Goal: Task Accomplishment & Management: Manage account settings

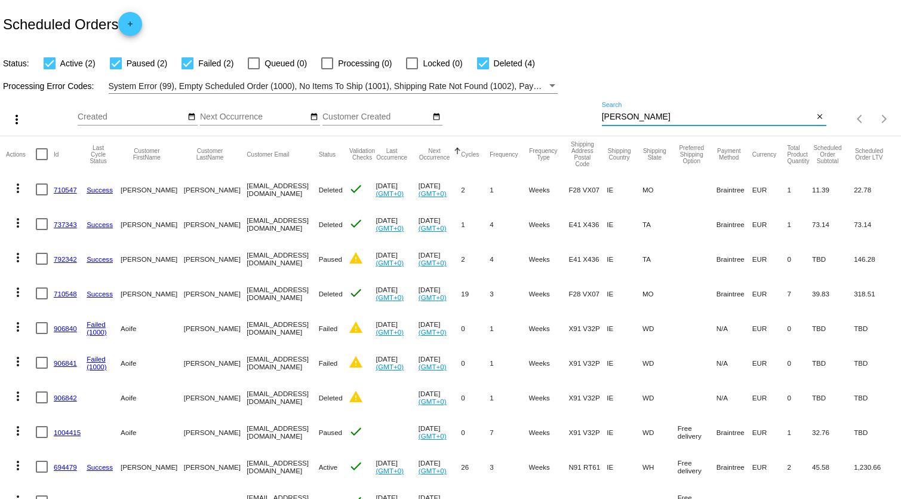
drag, startPoint x: 645, startPoint y: 116, endPoint x: 565, endPoint y: 116, distance: 79.4
click at [534, 117] on div "more_vert Oct Jan Feb Mar [DATE]" at bounding box center [450, 115] width 901 height 42
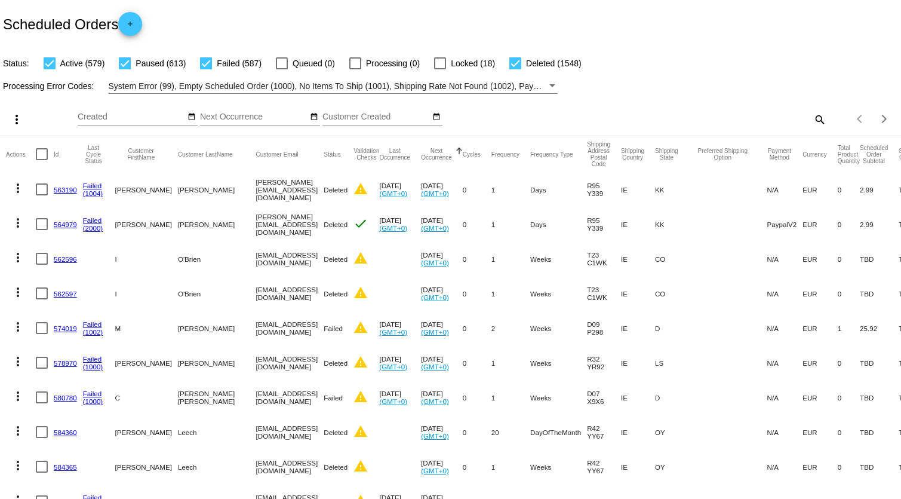
click at [812, 113] on mat-icon "search" at bounding box center [819, 119] width 14 height 19
click at [616, 115] on input "Search" at bounding box center [714, 117] width 224 height 10
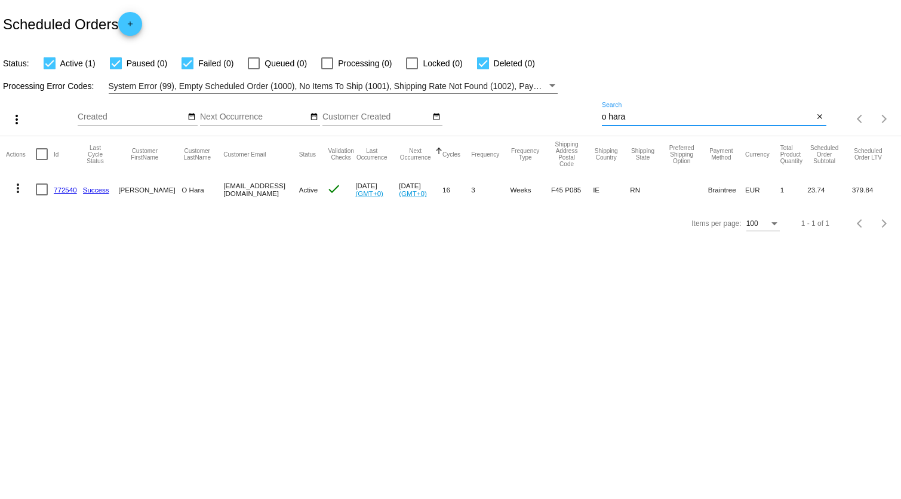
click at [608, 113] on input "o hara" at bounding box center [708, 117] width 212 height 10
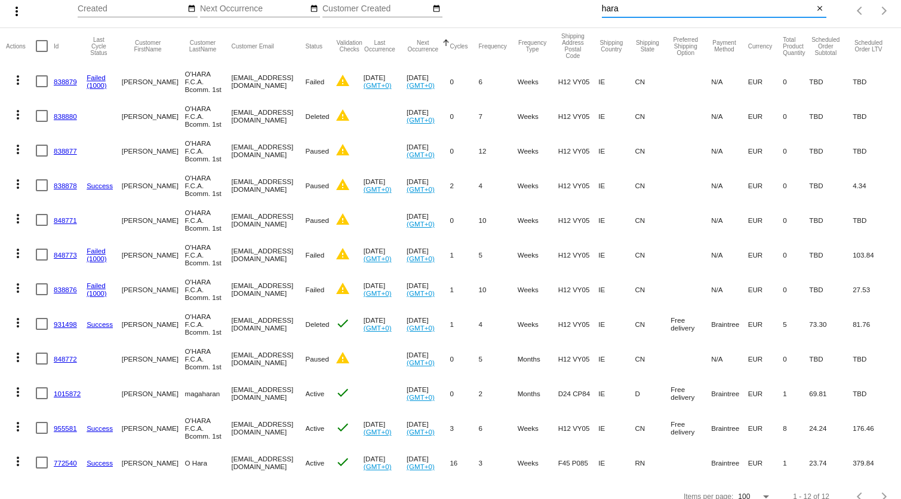
scroll to position [131, 0]
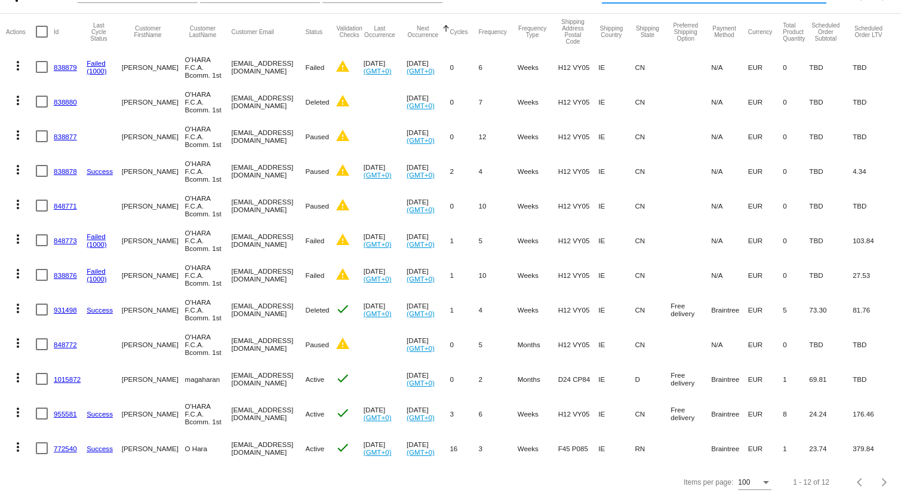
type input "hara"
click at [67, 410] on link "955581" at bounding box center [65, 414] width 23 height 8
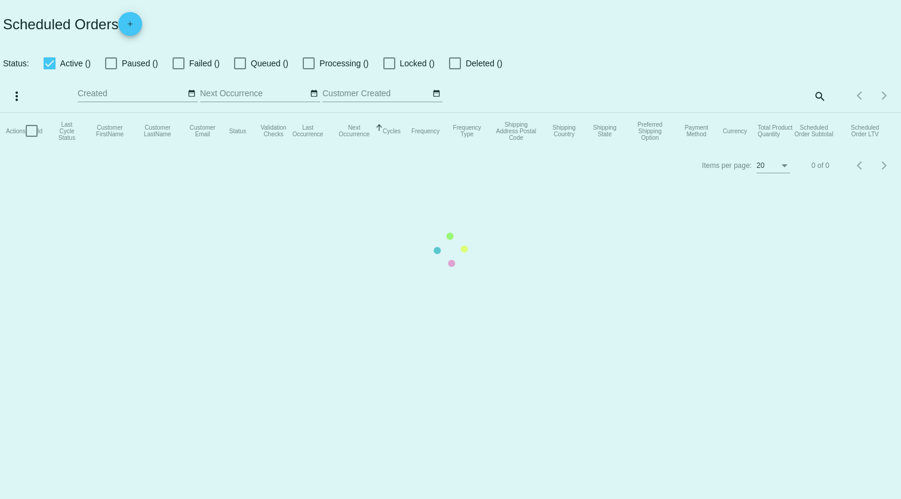
checkbox input "true"
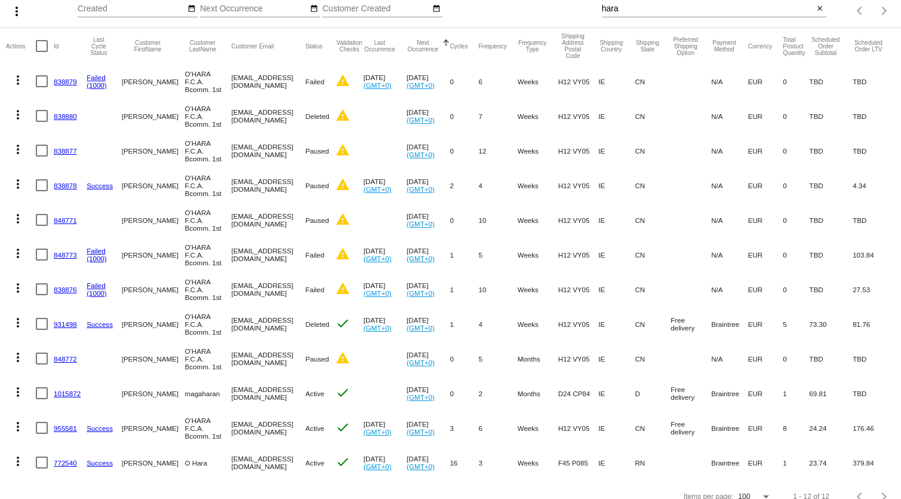
scroll to position [131, 0]
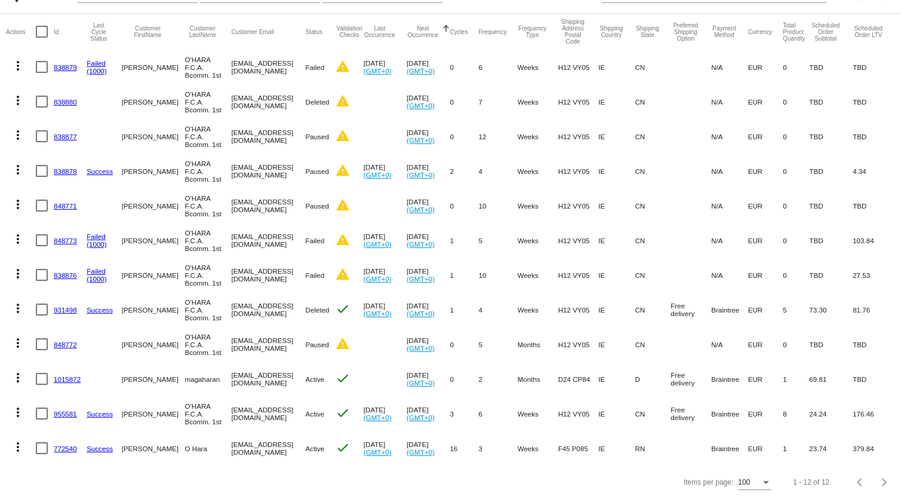
click at [60, 444] on link "772540" at bounding box center [65, 448] width 23 height 8
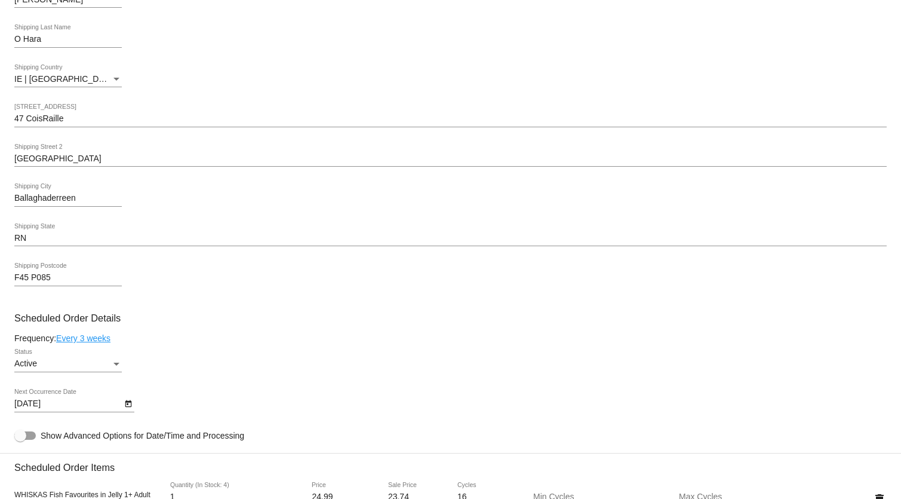
scroll to position [108, 0]
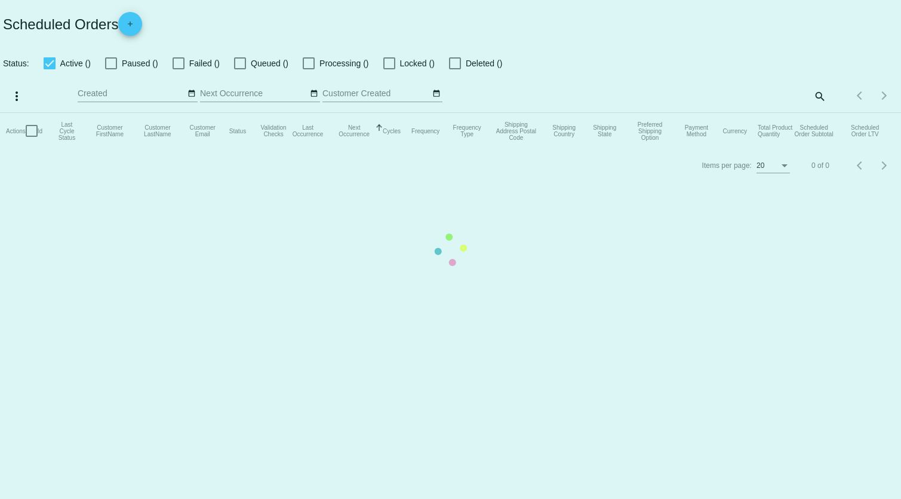
checkbox input "true"
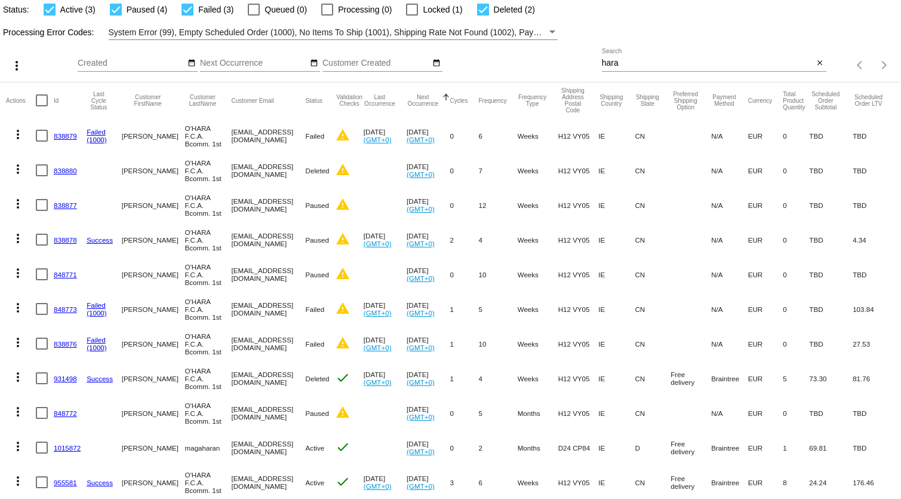
scroll to position [108, 0]
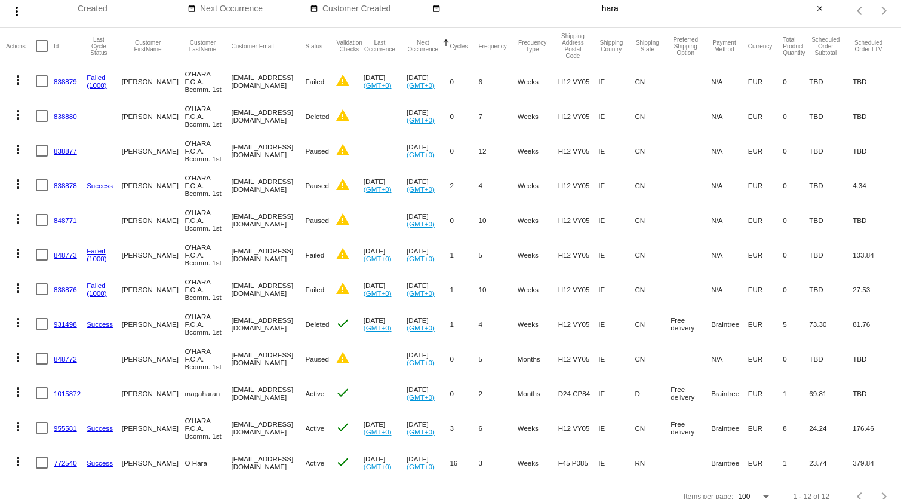
click at [60, 429] on link "955581" at bounding box center [65, 428] width 23 height 8
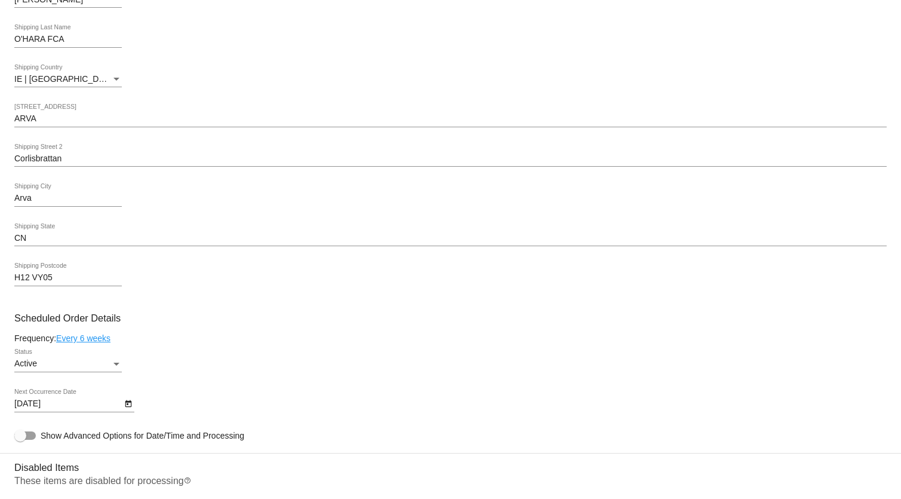
scroll to position [597, 0]
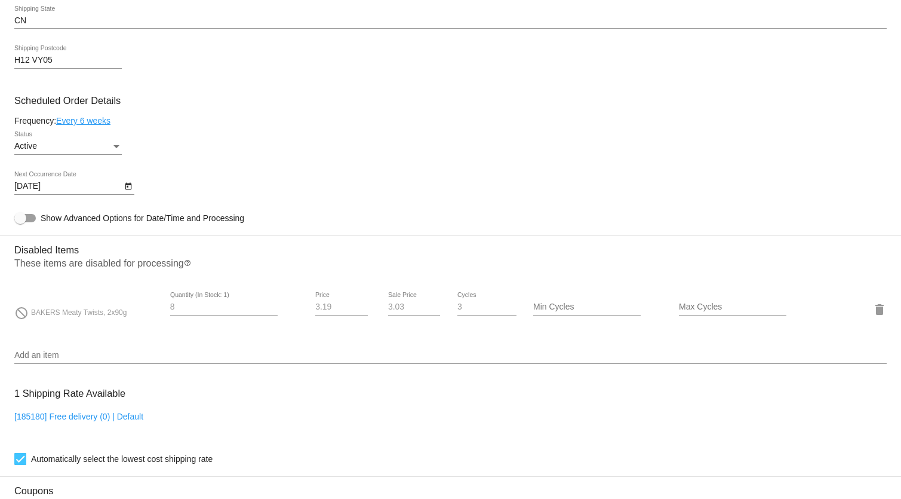
click at [65, 318] on div "do_not_disturb BAKERS Meaty Twists, 2x90g 8 Quantity (In Stock: 1) 3.19 Price 3…" at bounding box center [450, 309] width 872 height 34
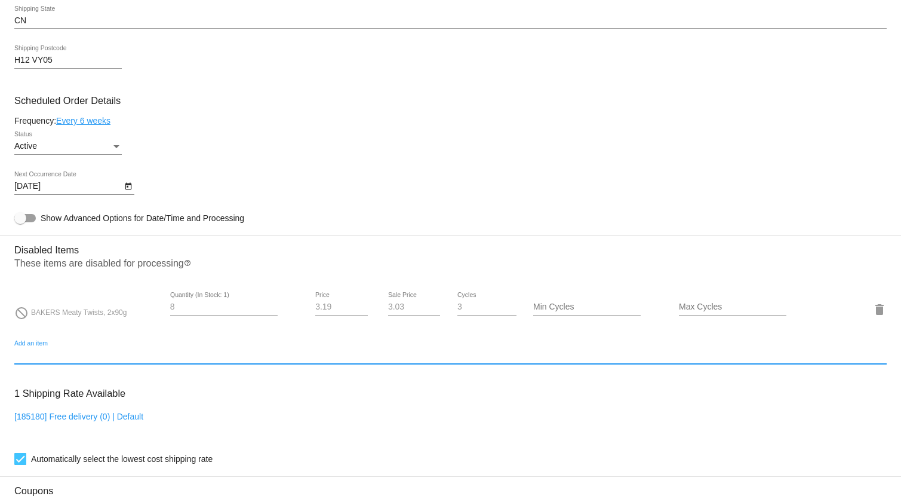
click at [37, 351] on input "Add an item" at bounding box center [450, 355] width 872 height 10
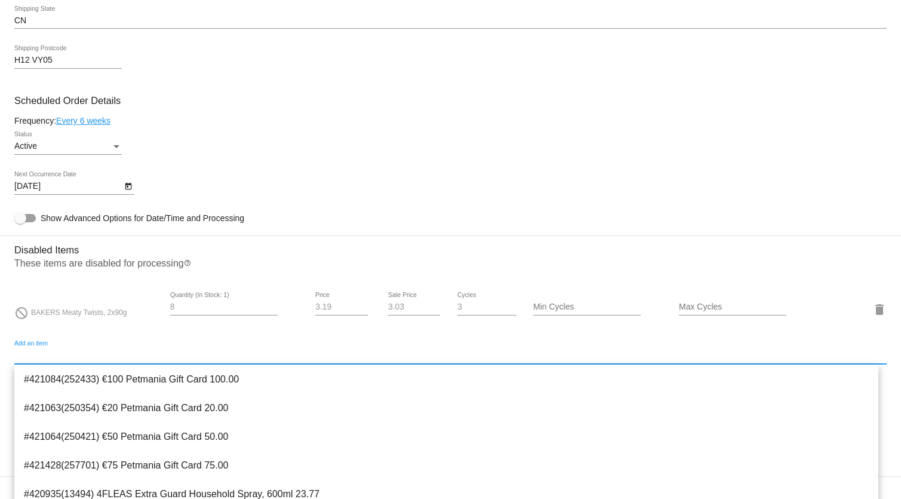
type input "b"
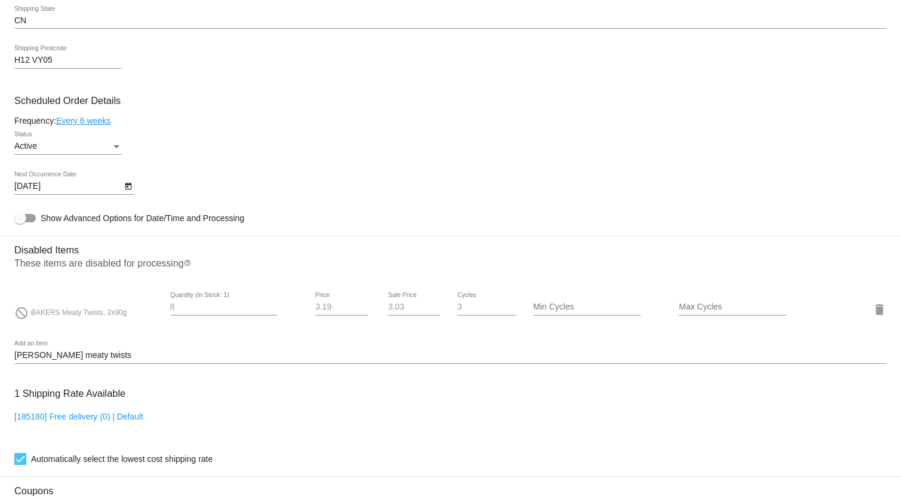
click at [108, 321] on div "do_not_disturb BAKERS Meaty Twists, 2x90g 8 Quantity (In Stock: 1) 3.19 Price 3…" at bounding box center [450, 309] width 872 height 34
click at [873, 308] on mat-icon "delete" at bounding box center [879, 309] width 14 height 14
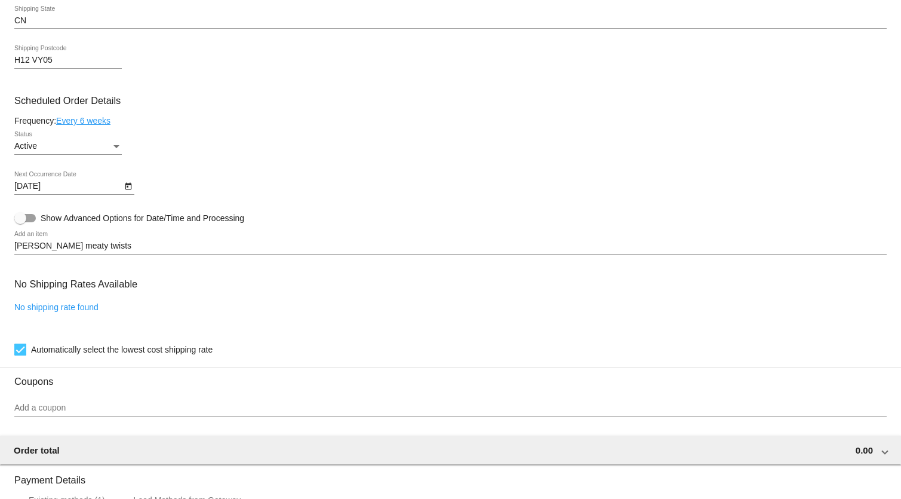
click at [101, 244] on input "[PERSON_NAME] meaty twists" at bounding box center [450, 246] width 872 height 10
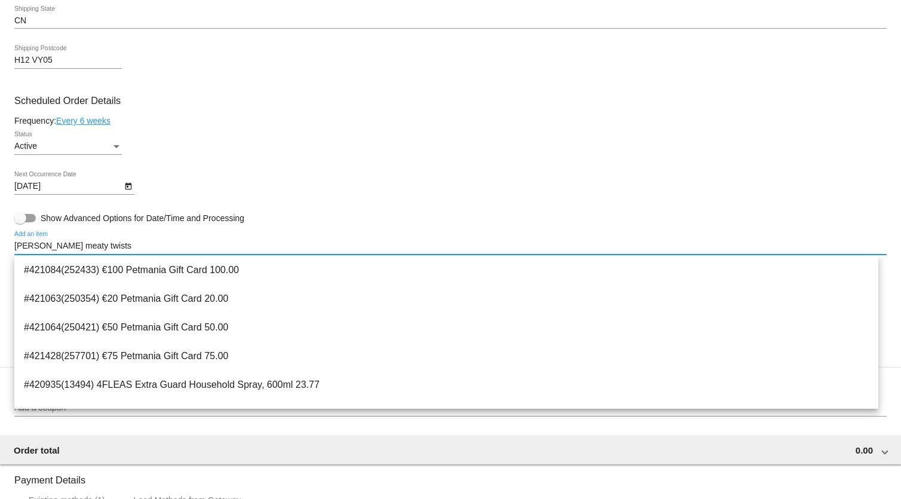
drag, startPoint x: 100, startPoint y: 246, endPoint x: 90, endPoint y: 246, distance: 10.7
click at [90, 246] on input "[PERSON_NAME] meaty twists" at bounding box center [450, 246] width 872 height 10
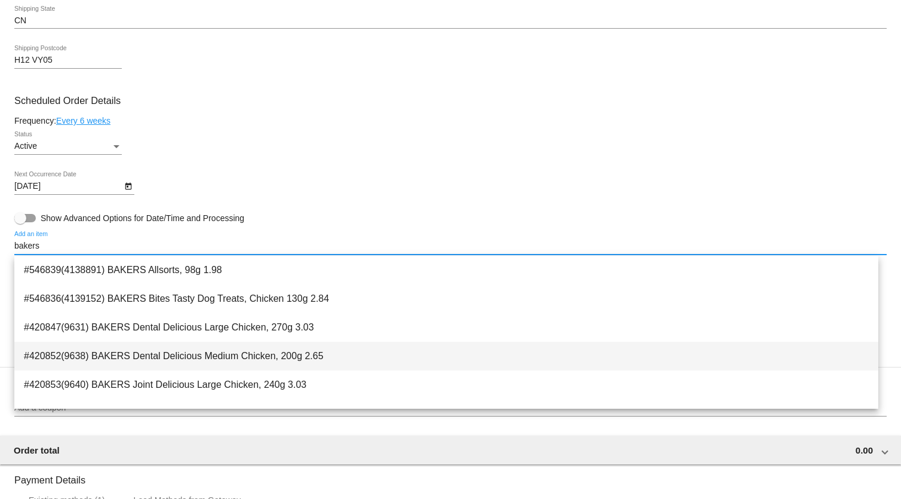
scroll to position [162, 0]
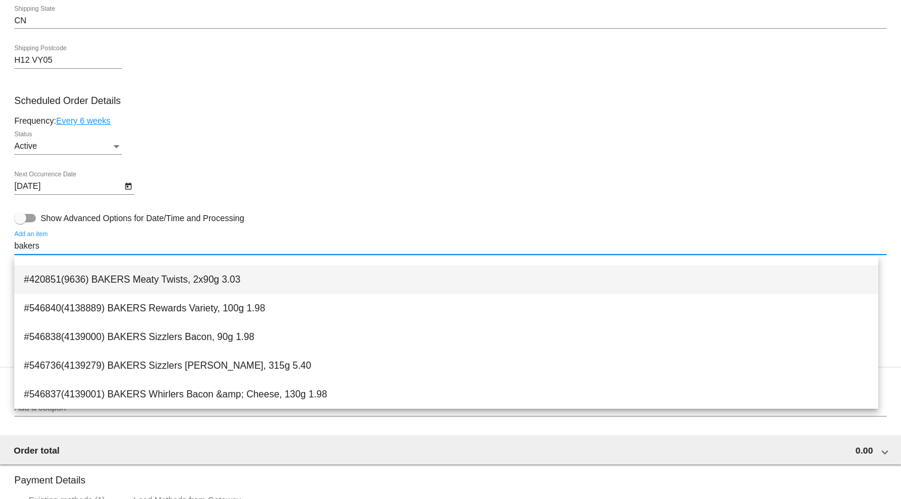
type input "bakers"
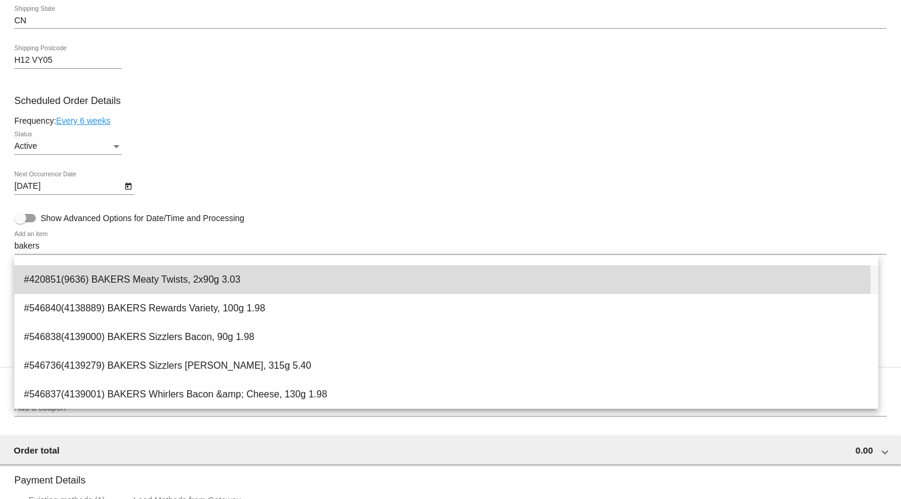
click at [113, 281] on span "#420851(9636) BAKERS Meaty Twists, 2x90g 3.03" at bounding box center [446, 279] width 845 height 29
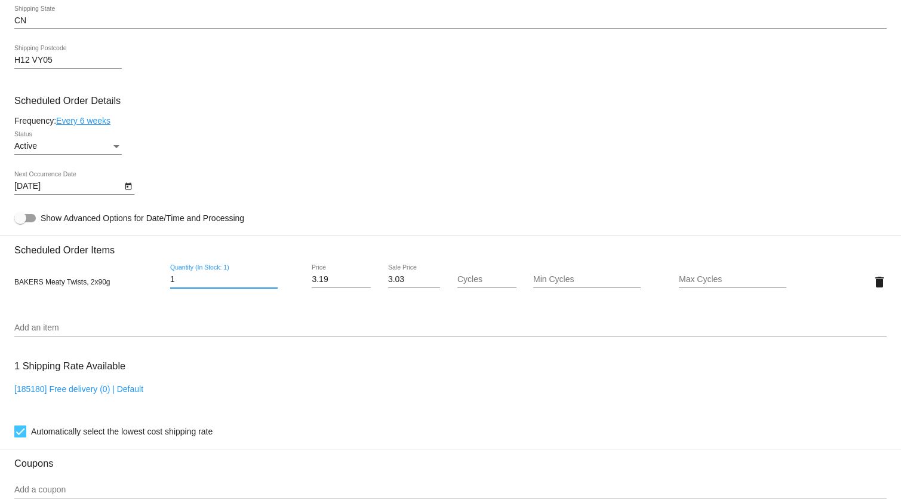
drag, startPoint x: 186, startPoint y: 276, endPoint x: 122, endPoint y: 278, distance: 63.9
click at [122, 278] on div "BAKERS Meaty Twists, 2x90g 1 Quantity (In Stock: 1) 3.19 Price 3.03 Sale Price …" at bounding box center [450, 281] width 872 height 34
type input "1"
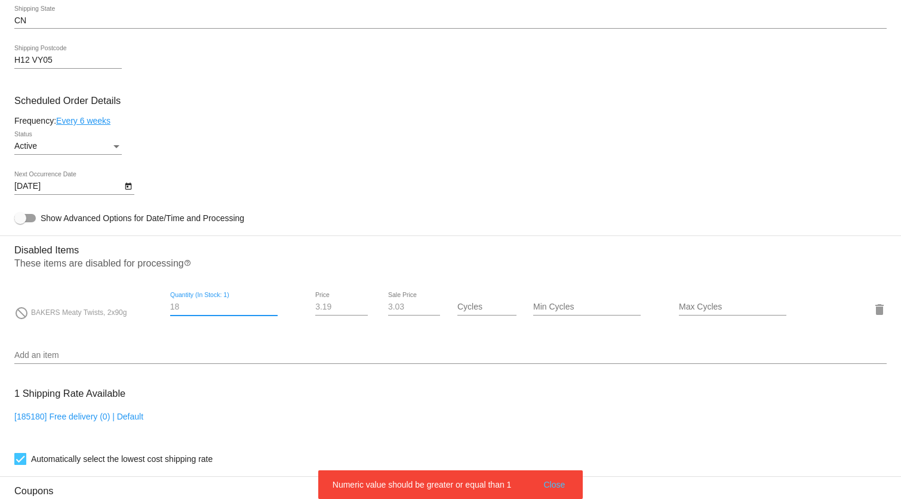
click at [186, 306] on input "18" at bounding box center [223, 307] width 107 height 10
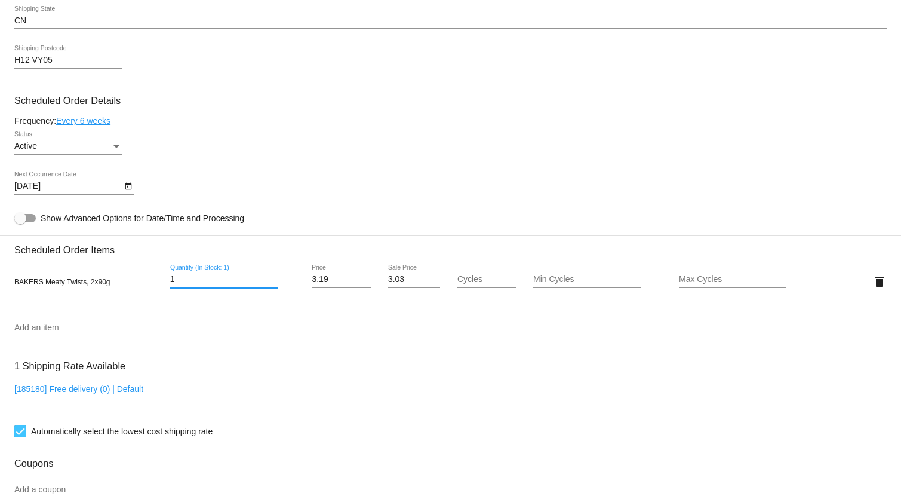
drag, startPoint x: 180, startPoint y: 280, endPoint x: 147, endPoint y: 277, distance: 33.0
click at [137, 278] on div "BAKERS Meaty Twists, 2x90g 1 Quantity (In Stock: 1) 3.19 Price 3.03 Sale Price …" at bounding box center [450, 281] width 872 height 34
type input "1"
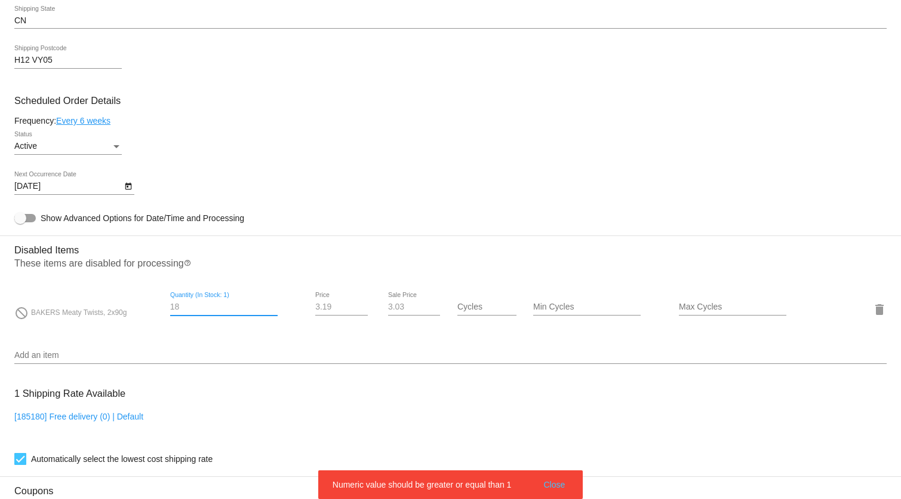
drag, startPoint x: 180, startPoint y: 307, endPoint x: 142, endPoint y: 302, distance: 38.5
click at [142, 302] on div "do_not_disturb BAKERS Meaty Twists, 2x90g 18 Quantity (In Stock: 1) 3.19 Price …" at bounding box center [450, 309] width 872 height 34
type input "11"
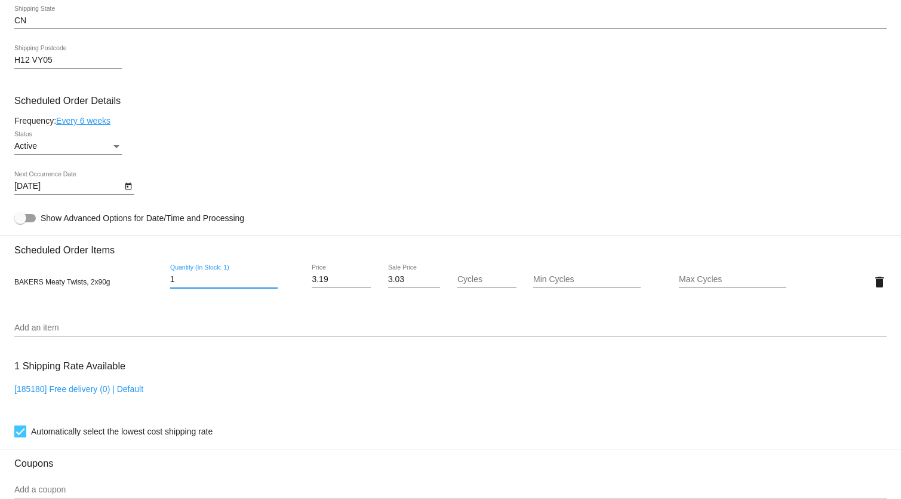
click at [173, 278] on input "1" at bounding box center [223, 280] width 107 height 10
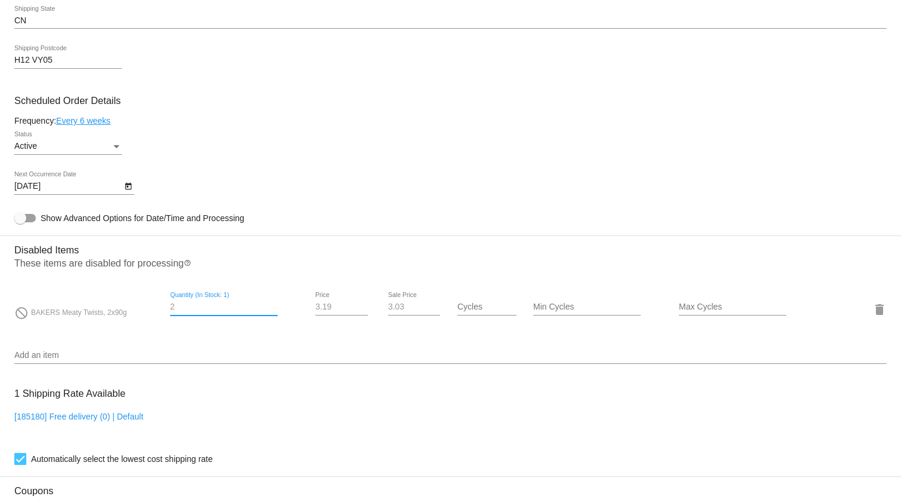
click at [231, 312] on input "2" at bounding box center [223, 307] width 107 height 10
drag, startPoint x: 198, startPoint y: 312, endPoint x: 134, endPoint y: 304, distance: 64.3
click at [134, 304] on div "do_not_disturb BAKERS Meaty Twists, 2x90g 2 Quantity (In Stock: 1) 3.19 Price 3…" at bounding box center [450, 309] width 872 height 34
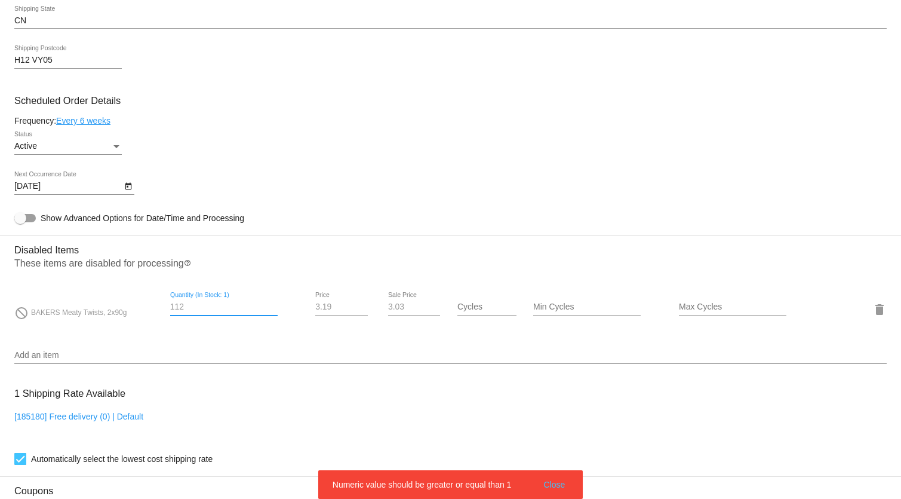
type input "11"
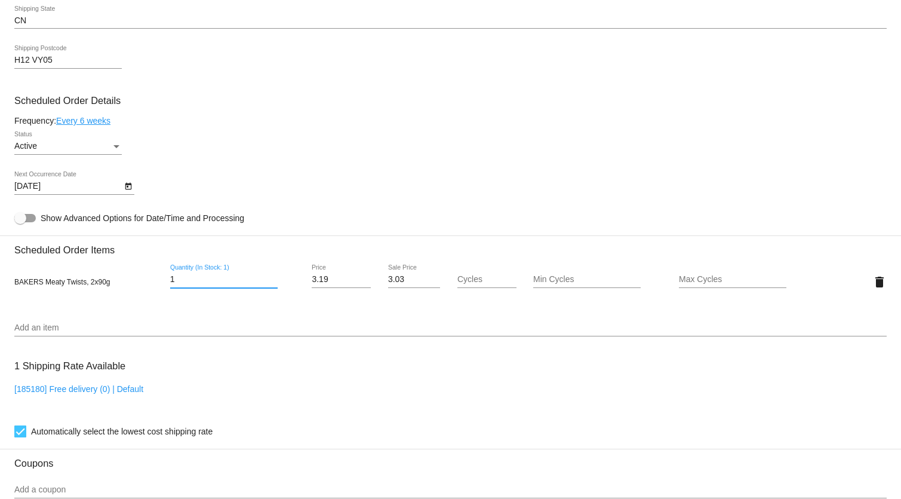
click at [176, 279] on input "1" at bounding box center [223, 280] width 107 height 10
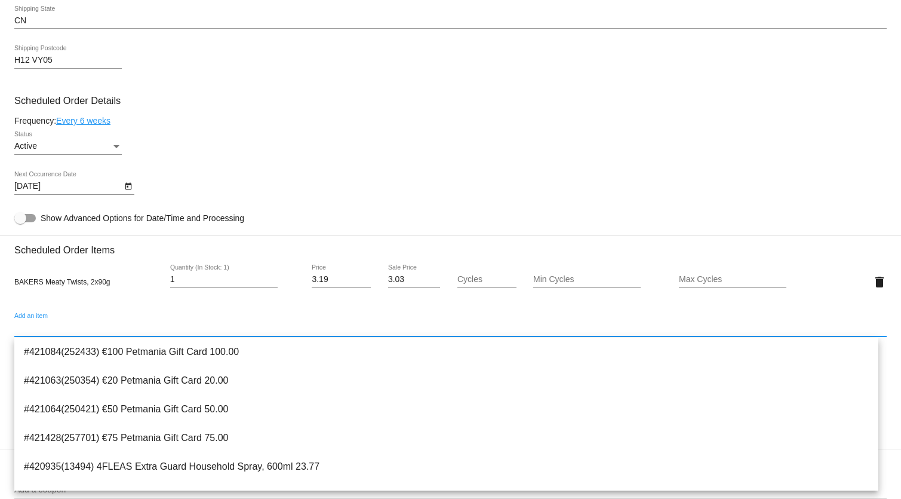
click at [33, 331] on input "Add an item" at bounding box center [450, 328] width 872 height 10
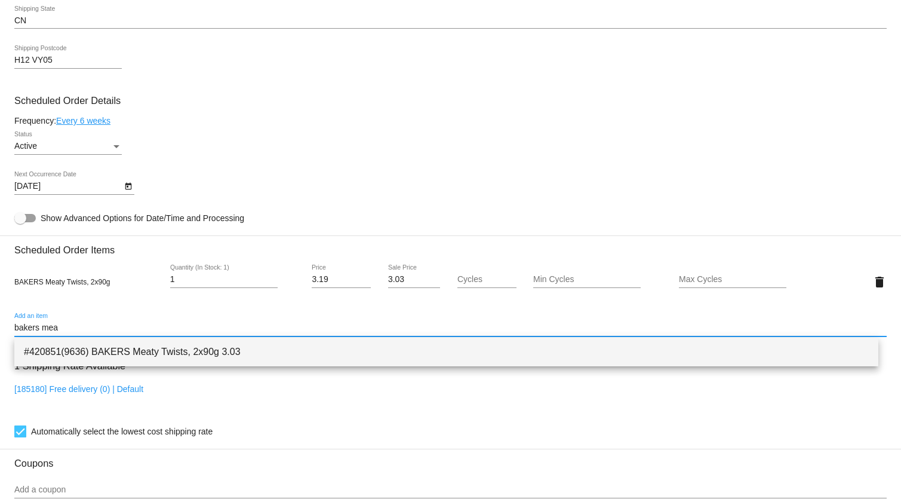
type input "bakers mea"
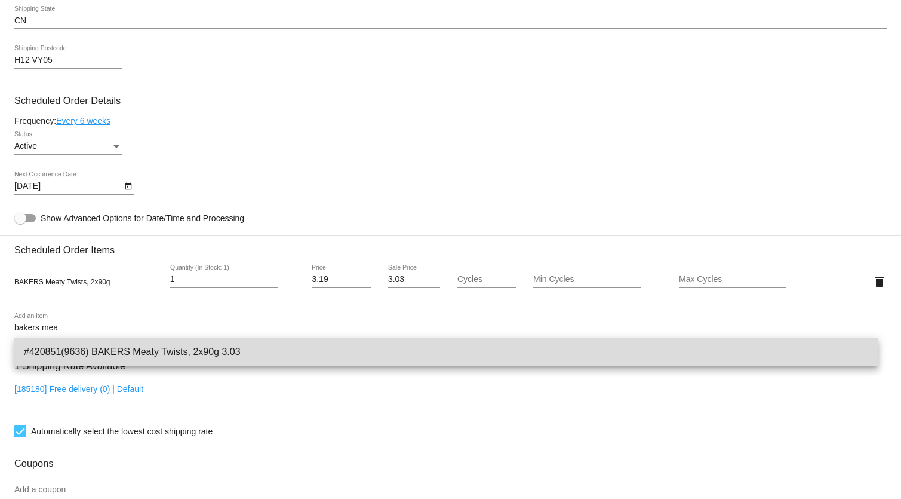
click at [147, 350] on span "#420851(9636) BAKERS Meaty Twists, 2x90g 3.03" at bounding box center [446, 351] width 845 height 29
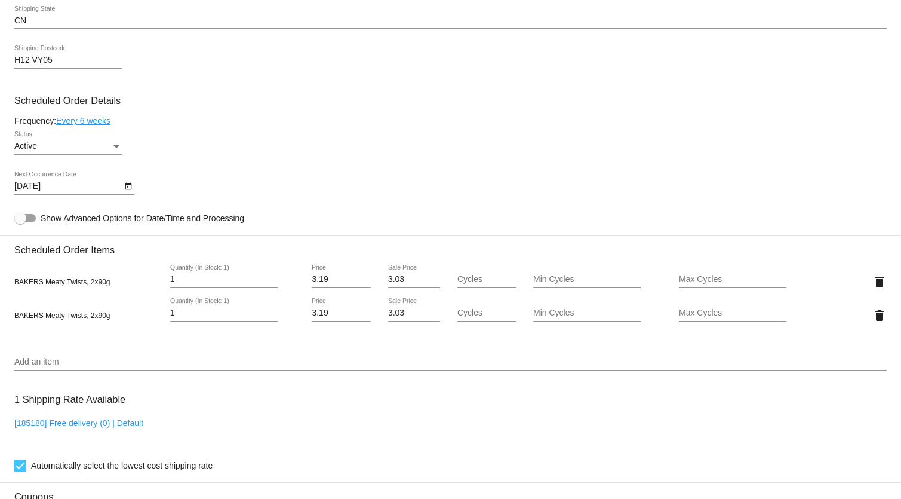
click at [247, 303] on div "1 Quantity (In Stock: 1)" at bounding box center [223, 309] width 107 height 23
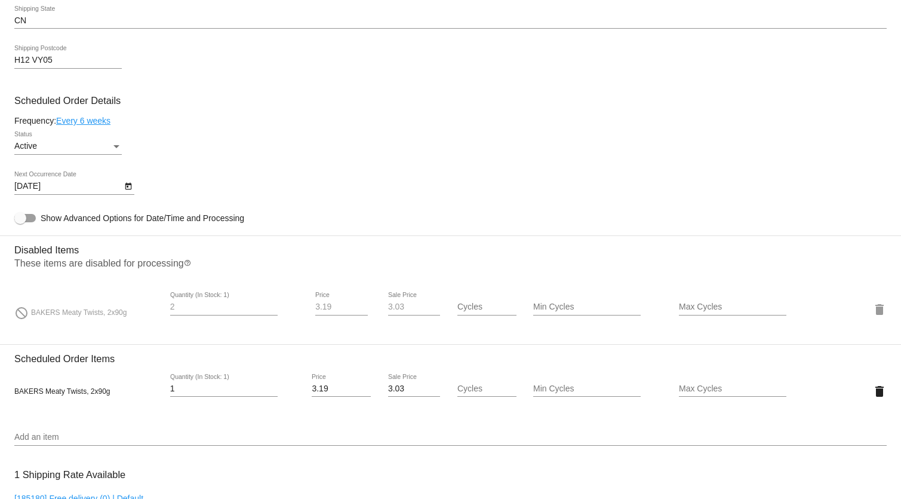
click at [199, 380] on div "1 Quantity (In Stock: 1)" at bounding box center [223, 384] width 107 height 23
click at [60, 433] on input "Add an item" at bounding box center [450, 437] width 872 height 10
click at [84, 445] on div at bounding box center [450, 445] width 872 height 1
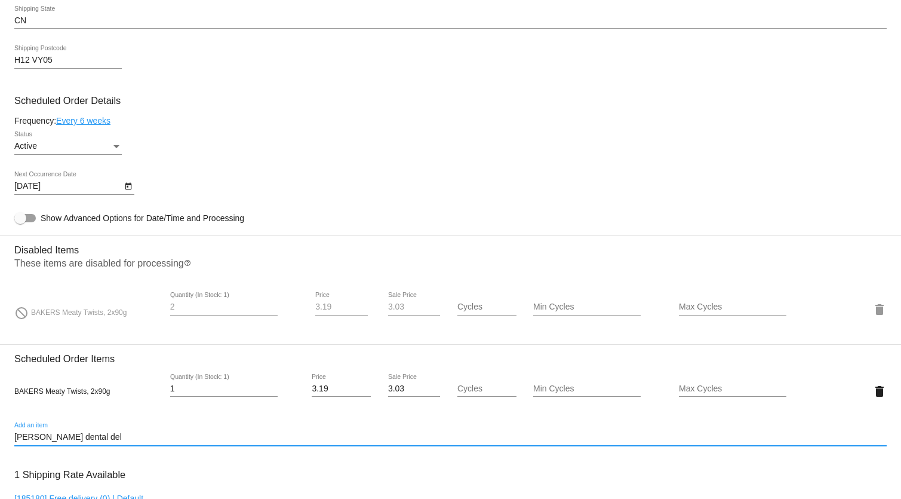
click at [35, 435] on input "[PERSON_NAME] dental del" at bounding box center [450, 437] width 872 height 10
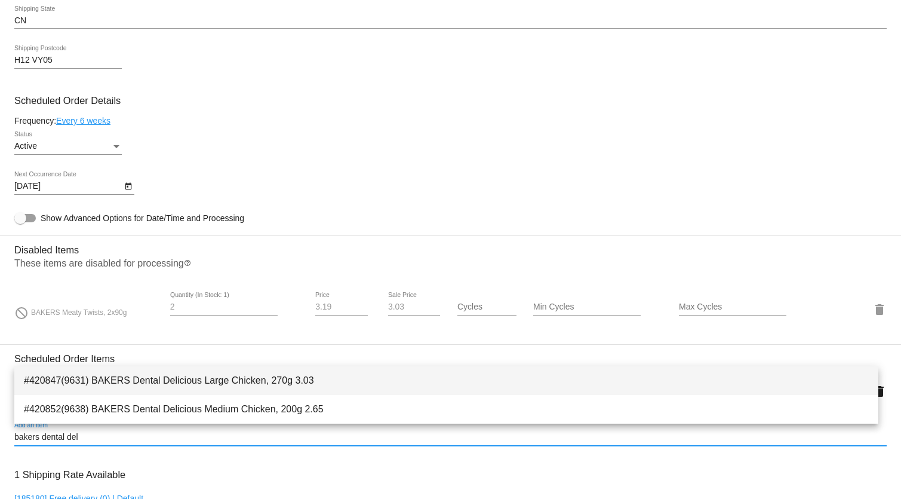
type input "bakers dental del"
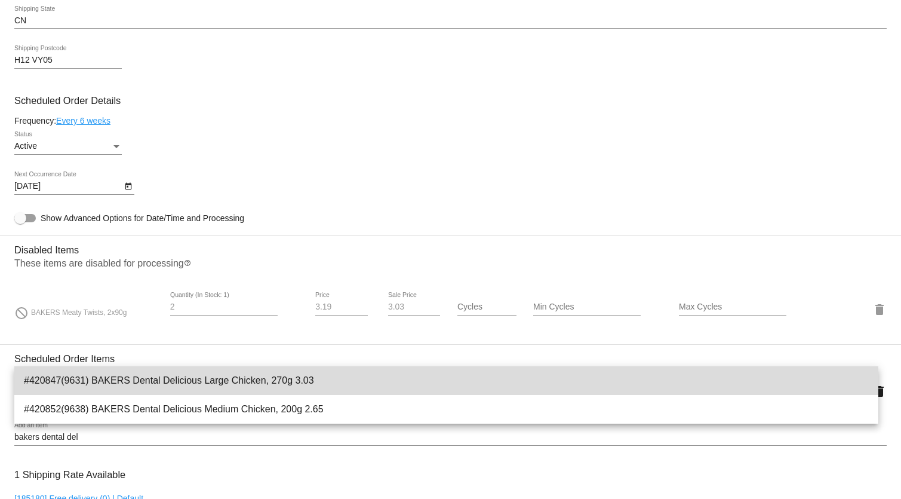
click at [68, 381] on span "#420847(9631) BAKERS Dental Delicious Large Chicken, 270g 3.03" at bounding box center [446, 380] width 845 height 29
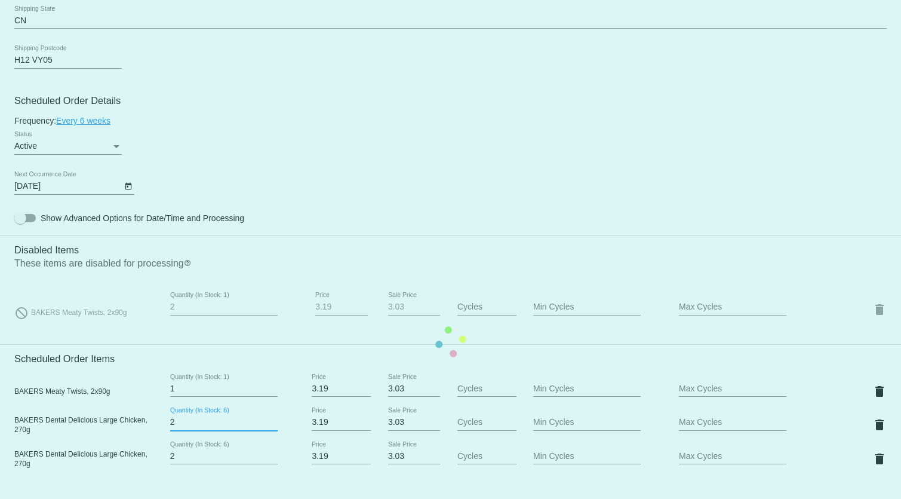
click at [272, 421] on input "2" at bounding box center [223, 422] width 107 height 10
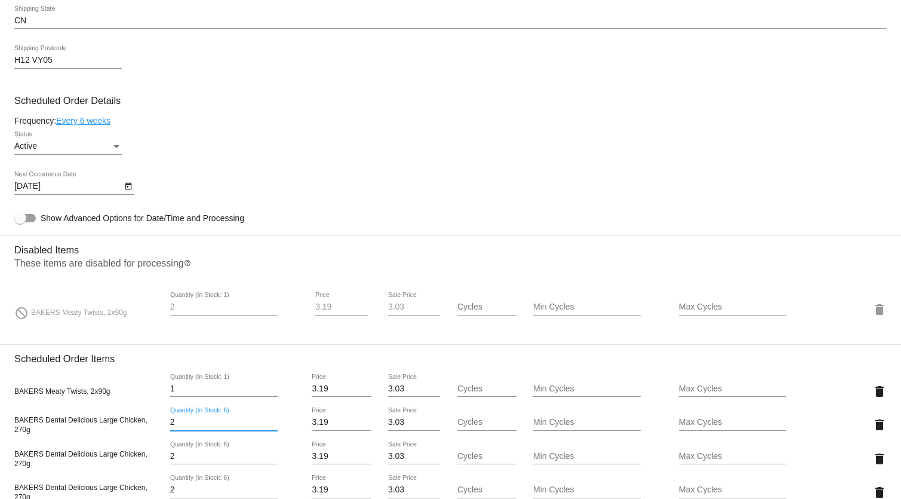
type input "3"
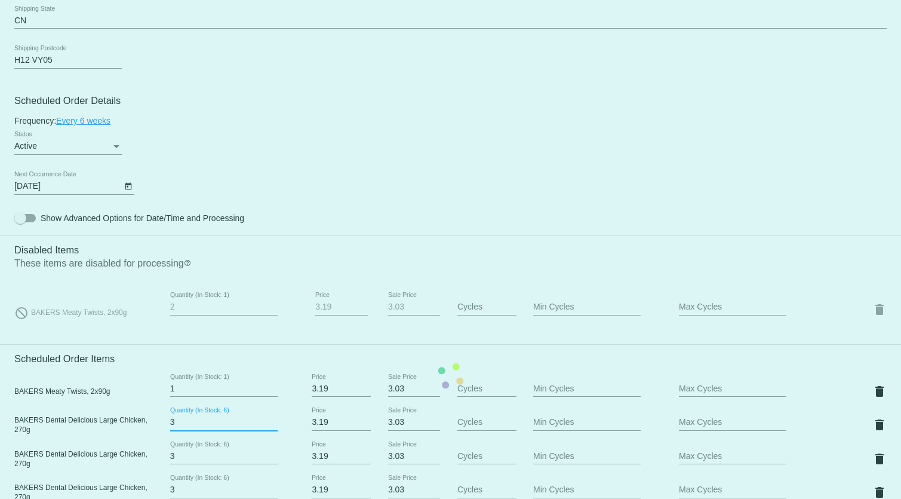
click at [270, 421] on input "3" at bounding box center [223, 422] width 107 height 10
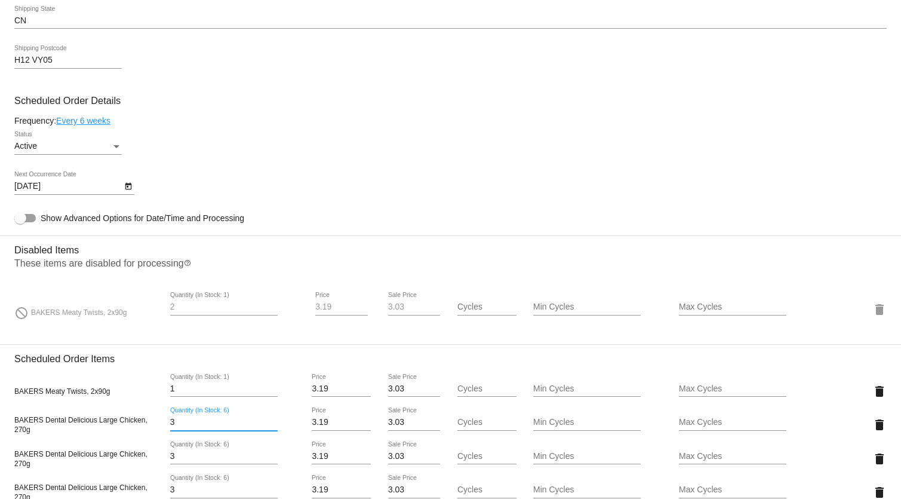
type input "4"
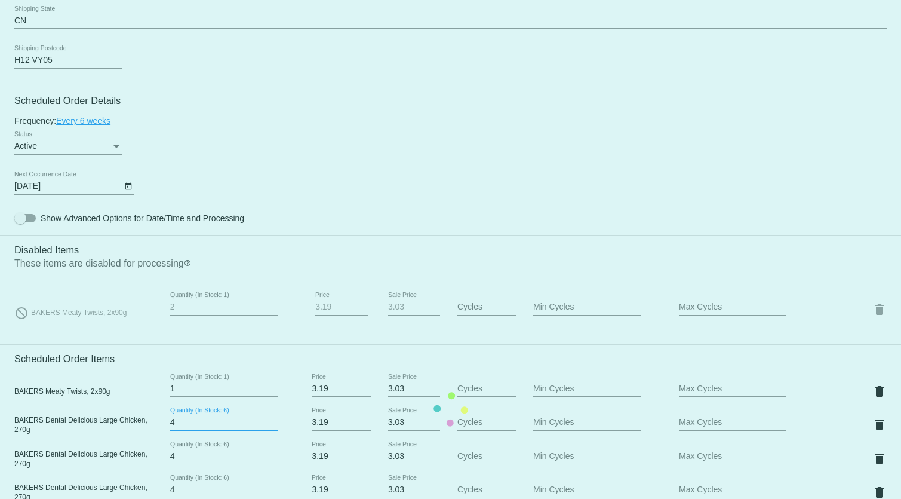
click at [270, 420] on input "4" at bounding box center [223, 422] width 107 height 10
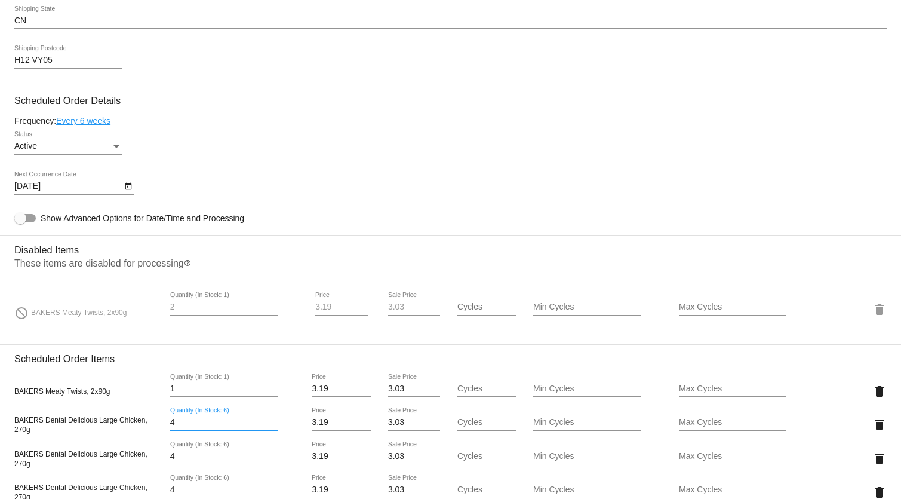
type input "5"
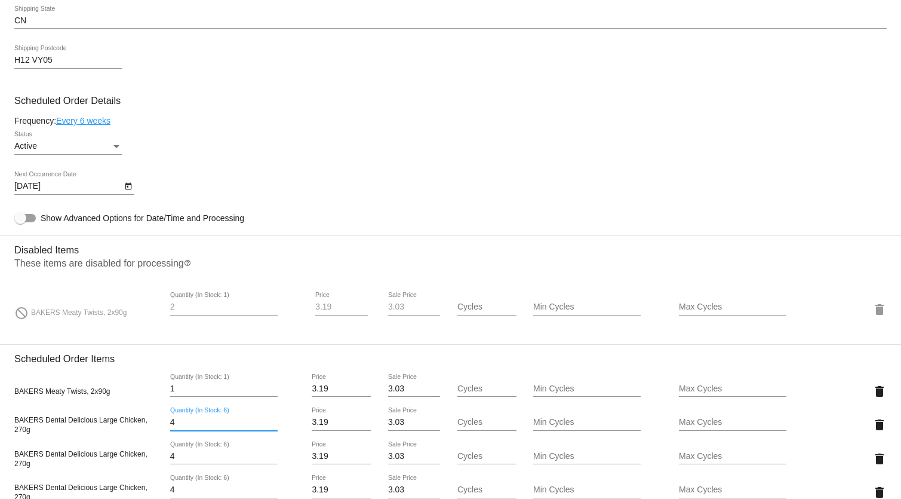
type input "5"
click at [270, 420] on input "5" at bounding box center [223, 422] width 107 height 10
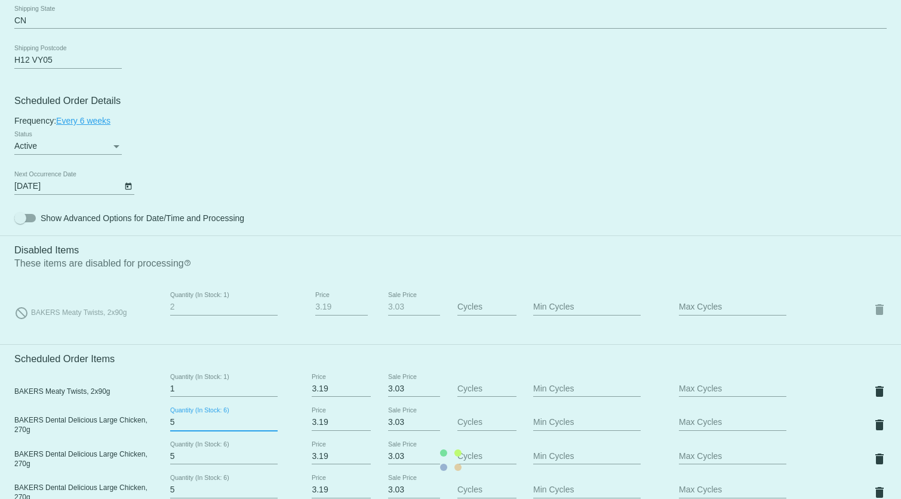
type input "6"
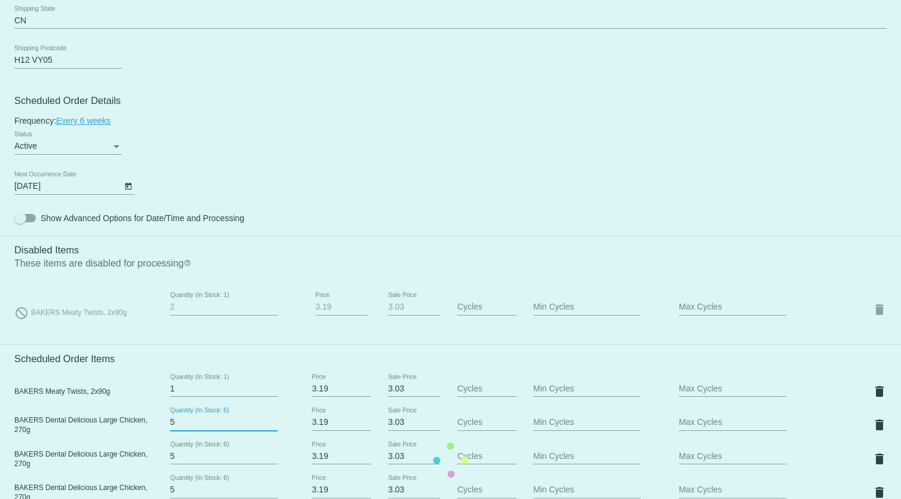
type input "6"
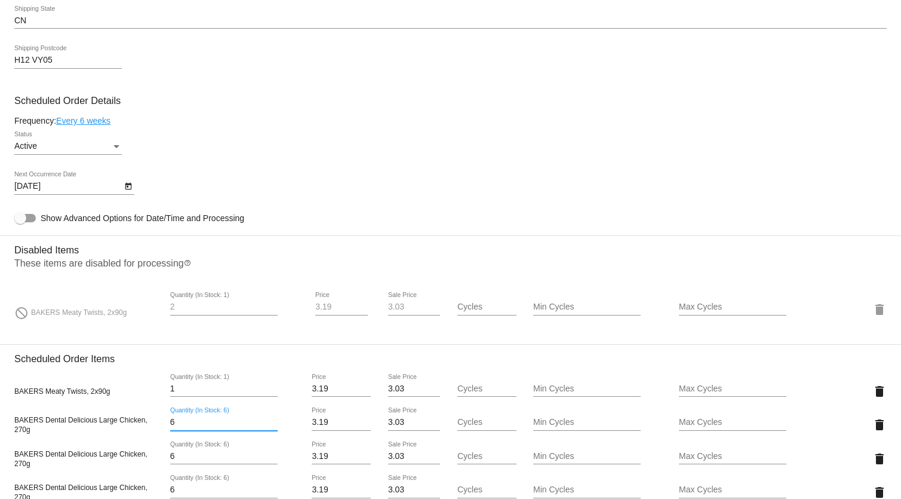
click at [270, 420] on input "6" at bounding box center [223, 422] width 107 height 10
type input "7"
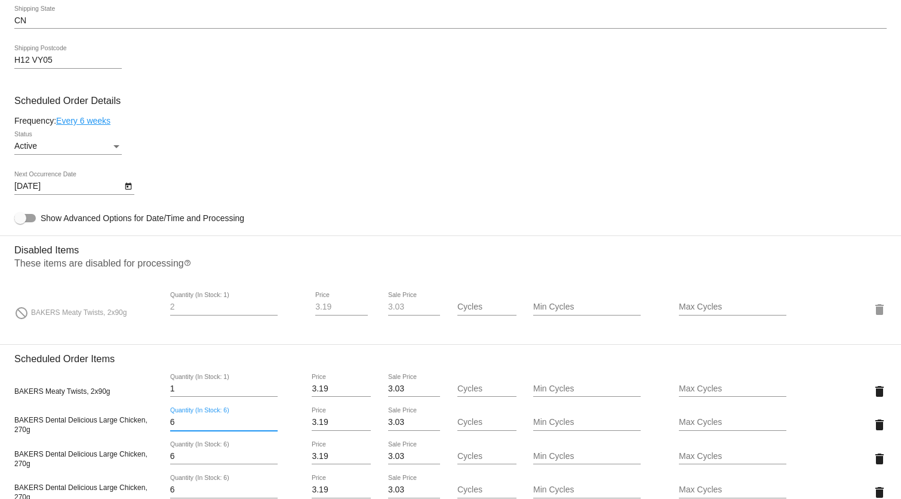
type input "7"
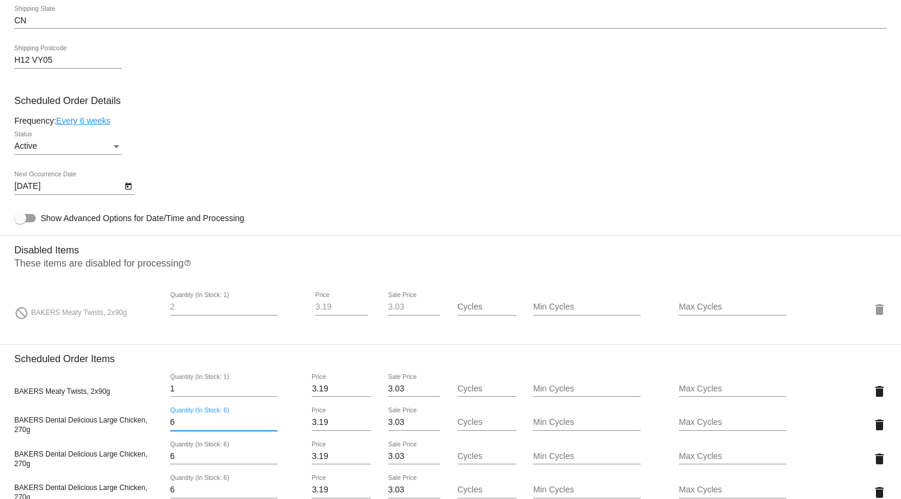
type input "7"
click at [269, 420] on input "7" at bounding box center [223, 422] width 107 height 10
type input "8"
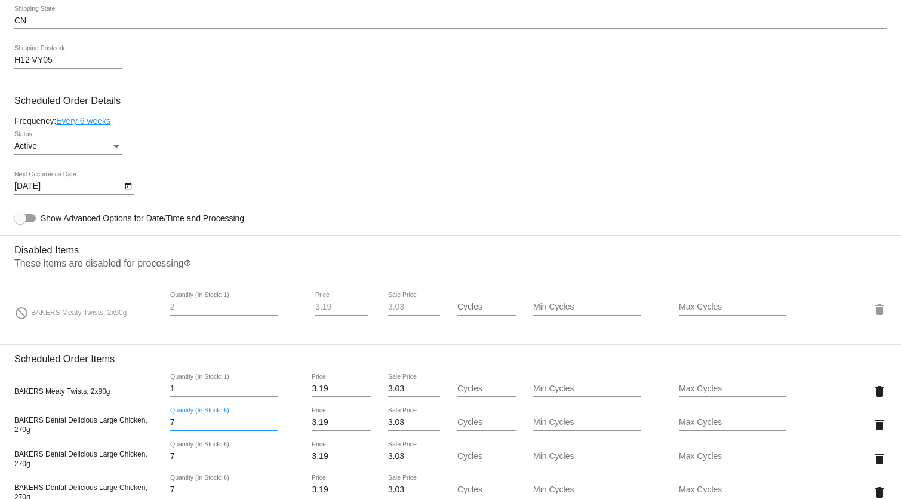
type input "8"
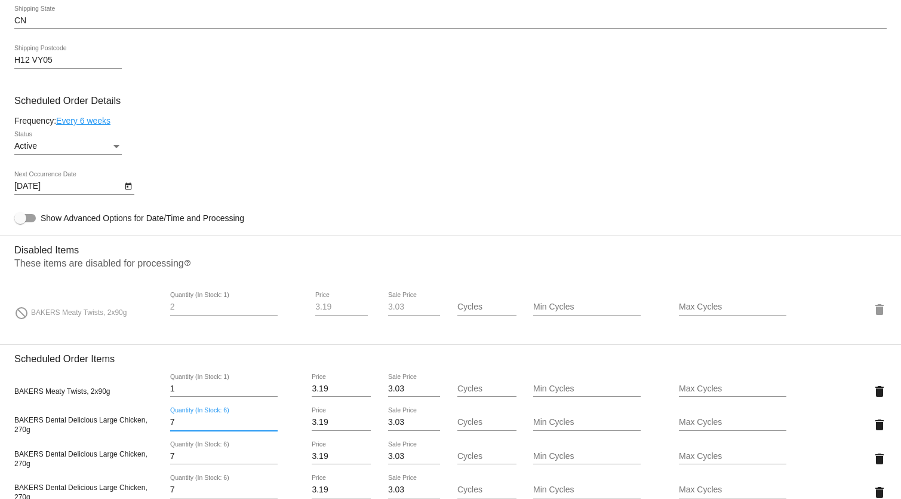
type input "8"
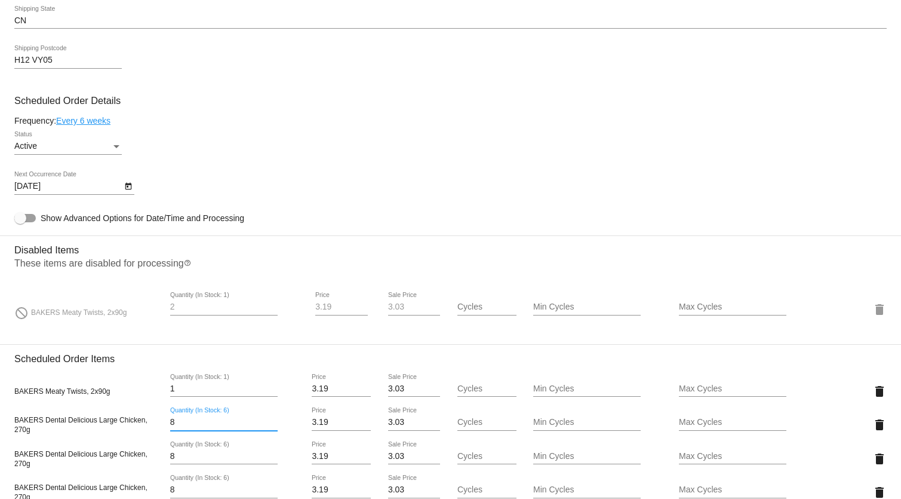
click at [269, 420] on input "8" at bounding box center [223, 422] width 107 height 10
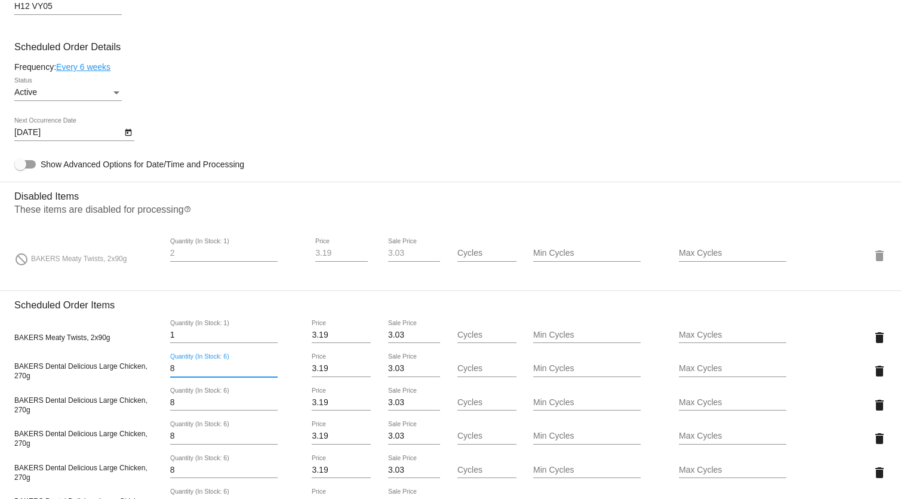
scroll to position [868, 0]
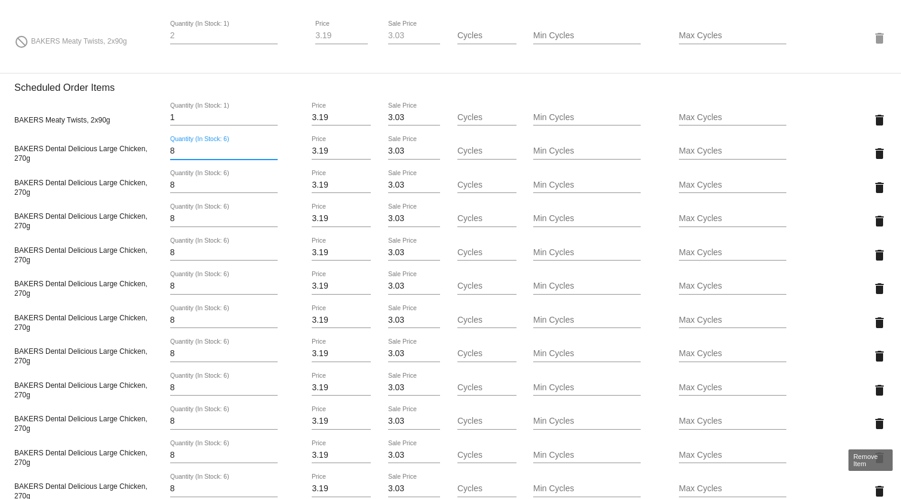
click at [873, 490] on mat-icon "delete" at bounding box center [879, 491] width 14 height 14
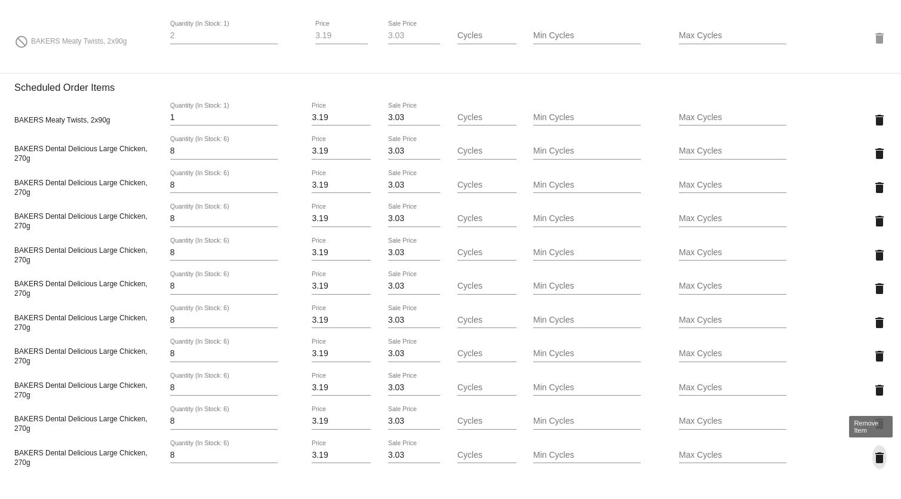
click at [873, 459] on mat-icon "delete" at bounding box center [879, 457] width 14 height 14
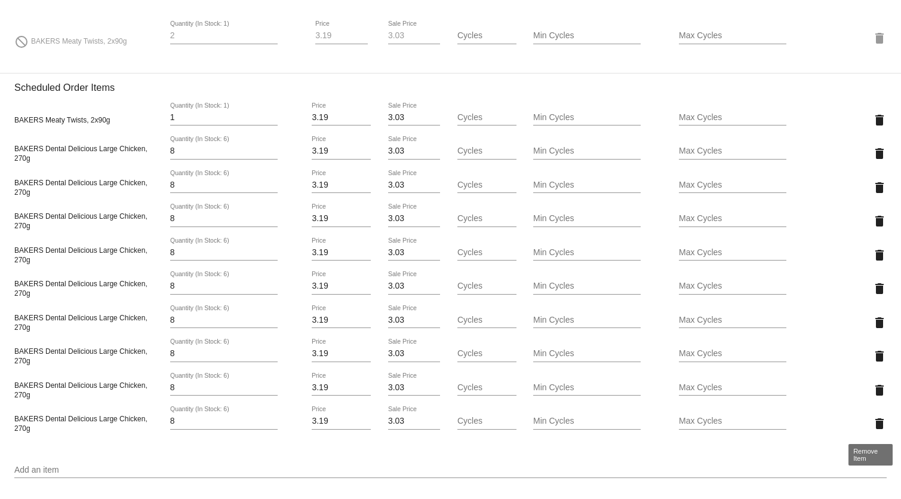
click at [875, 424] on mat-icon "delete" at bounding box center [879, 423] width 14 height 14
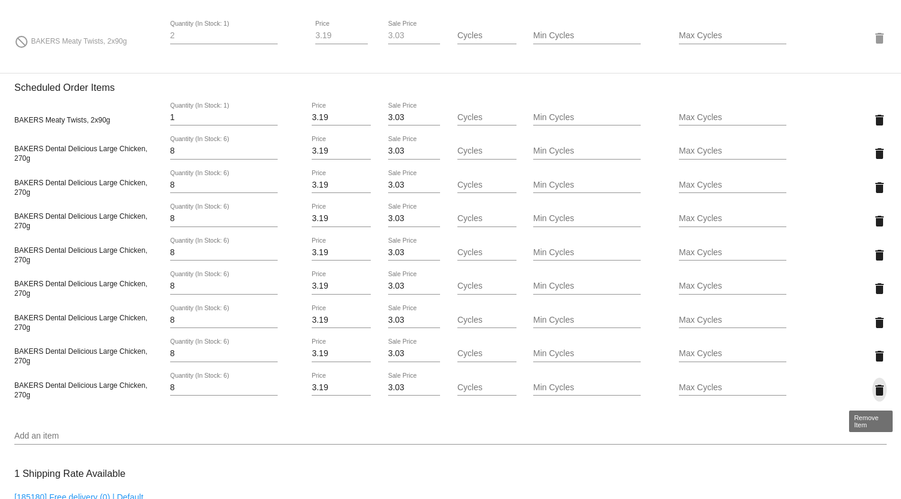
click at [872, 392] on mat-icon "delete" at bounding box center [879, 390] width 14 height 14
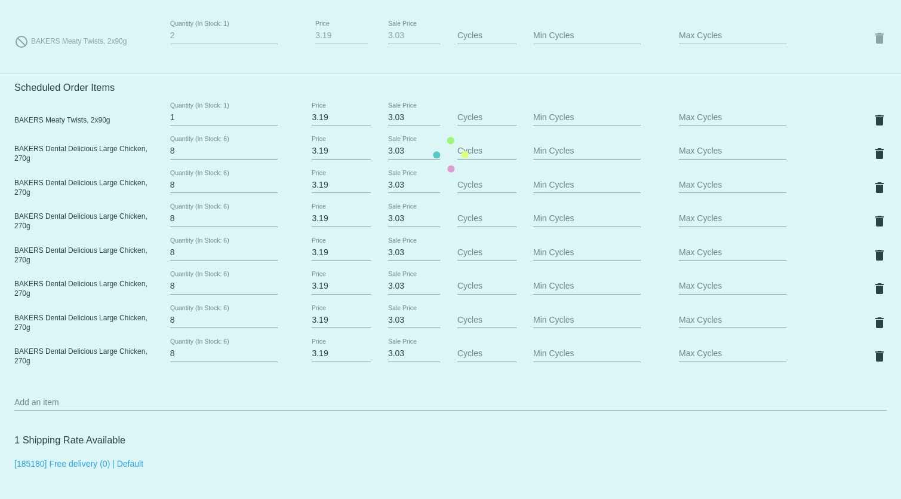
click at [872, 357] on mat-icon "delete" at bounding box center [879, 356] width 14 height 14
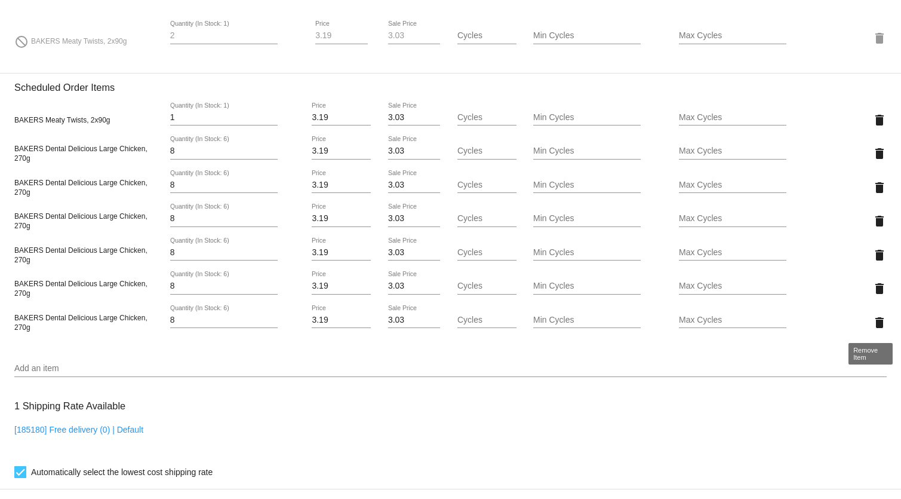
click at [875, 325] on mat-icon "delete" at bounding box center [879, 322] width 14 height 14
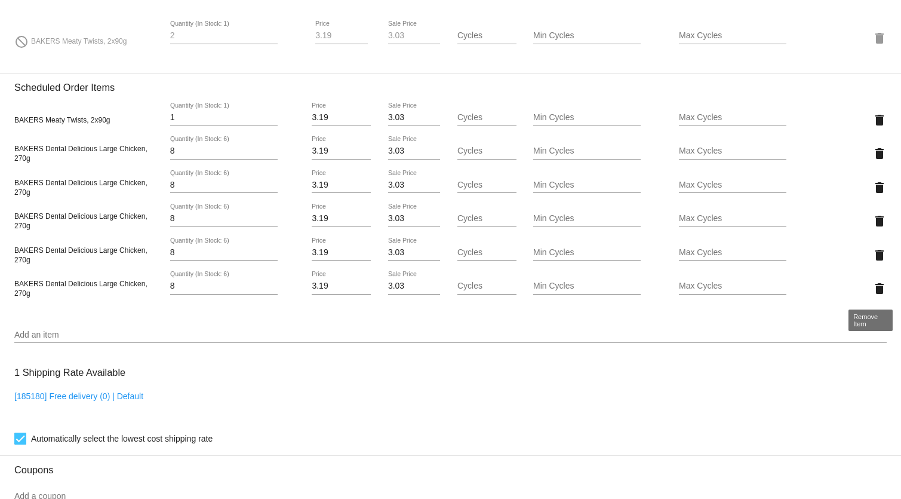
click at [872, 288] on mat-icon "delete" at bounding box center [879, 288] width 14 height 14
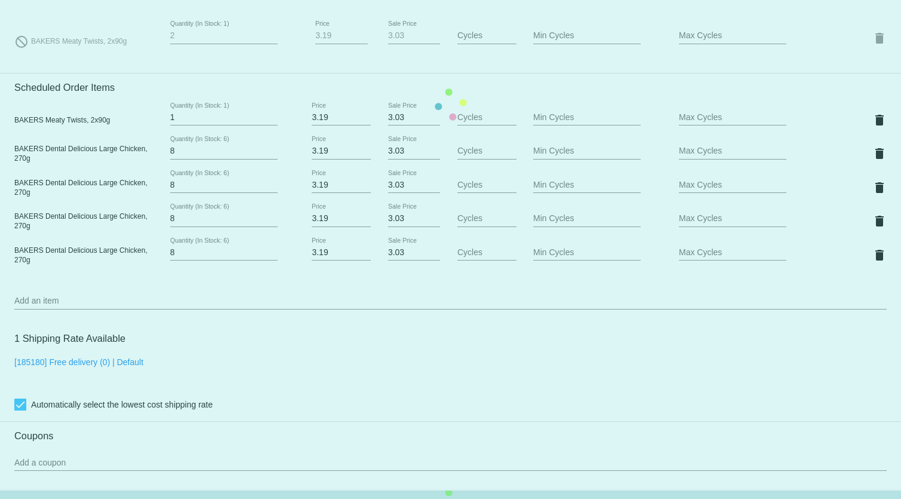
scroll to position [759, 0]
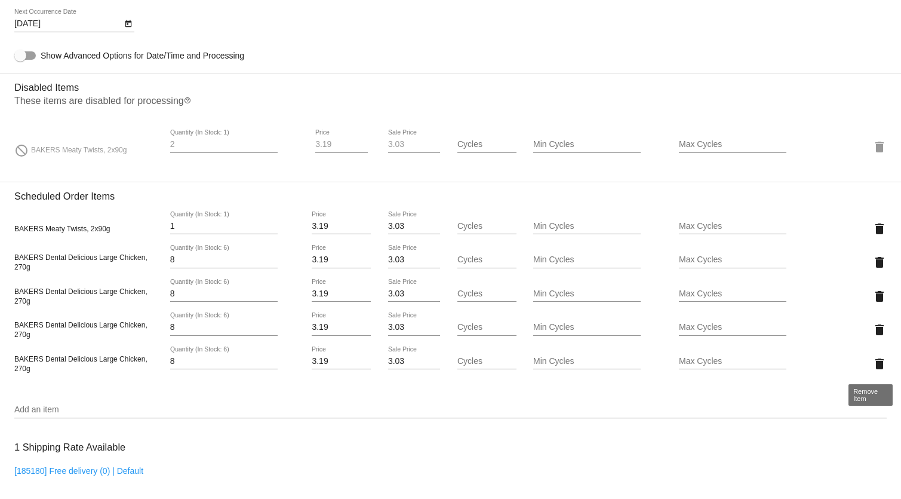
click at [872, 363] on mat-icon "delete" at bounding box center [879, 363] width 14 height 14
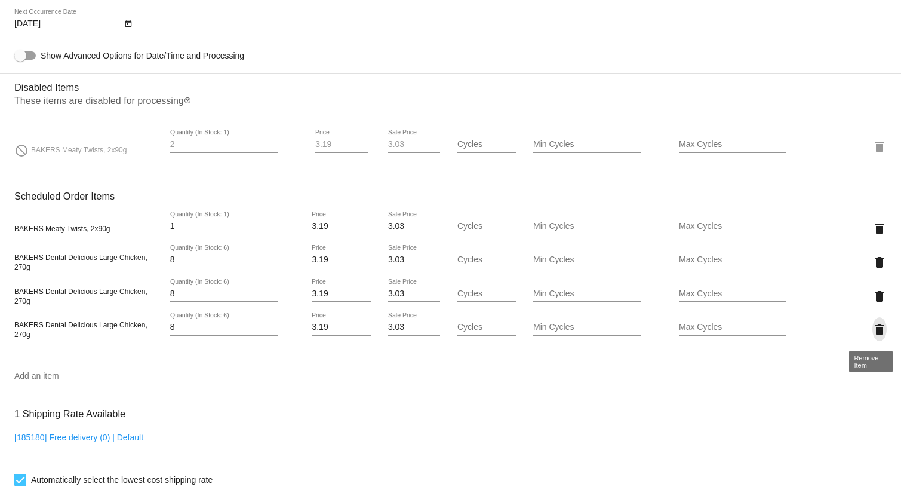
click at [872, 328] on mat-icon "delete" at bounding box center [879, 329] width 14 height 14
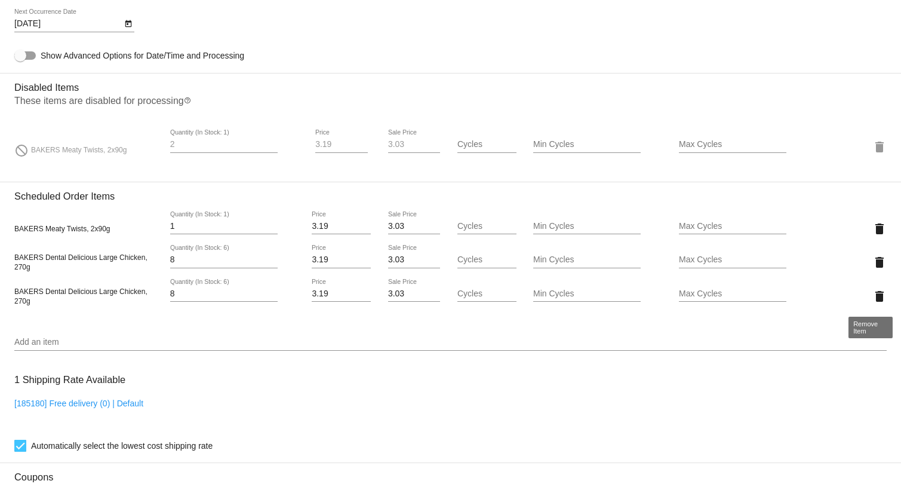
click at [872, 293] on mat-icon "delete" at bounding box center [879, 296] width 14 height 14
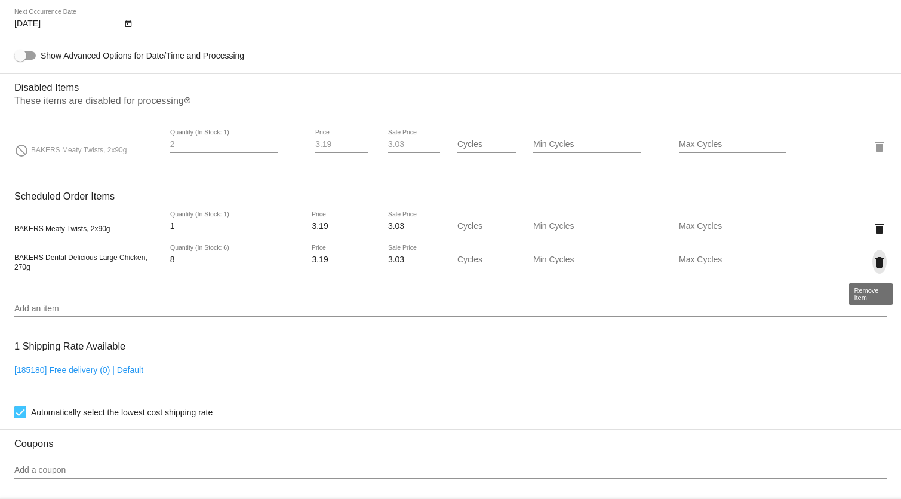
click at [872, 262] on mat-icon "delete" at bounding box center [879, 262] width 14 height 14
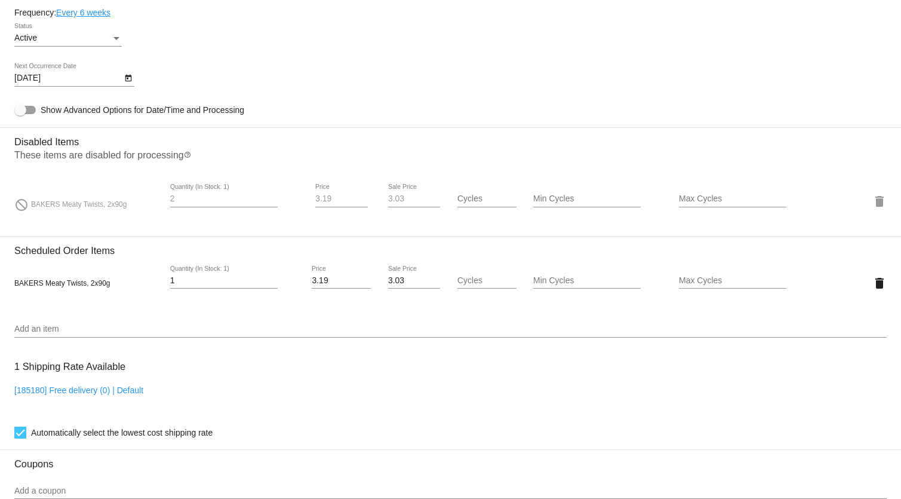
scroll to position [651, 0]
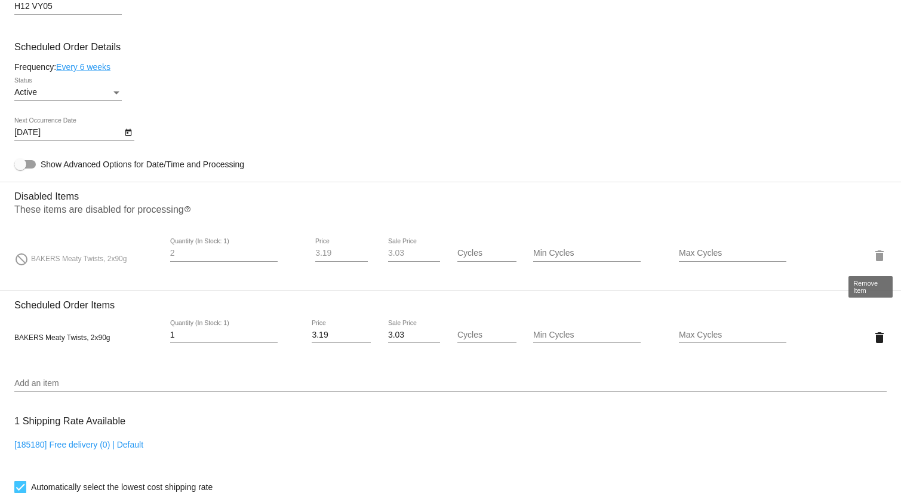
click at [872, 254] on mat-icon "delete" at bounding box center [879, 255] width 14 height 14
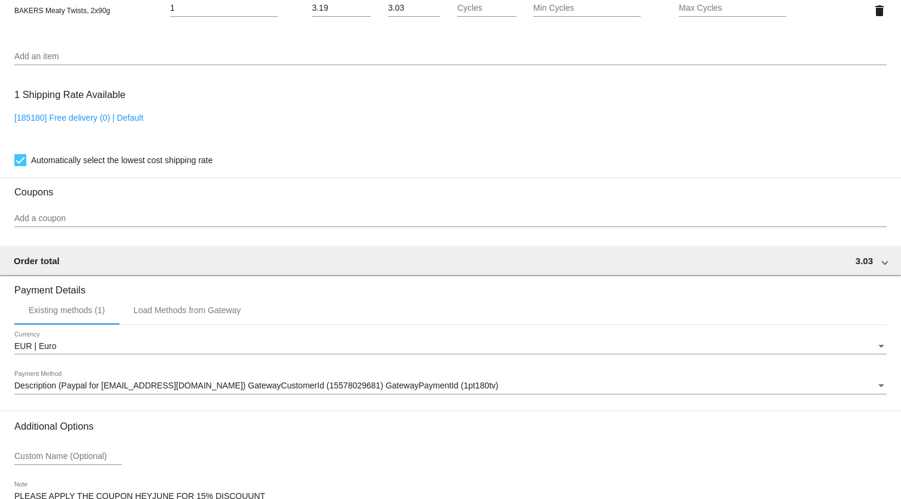
scroll to position [949, 0]
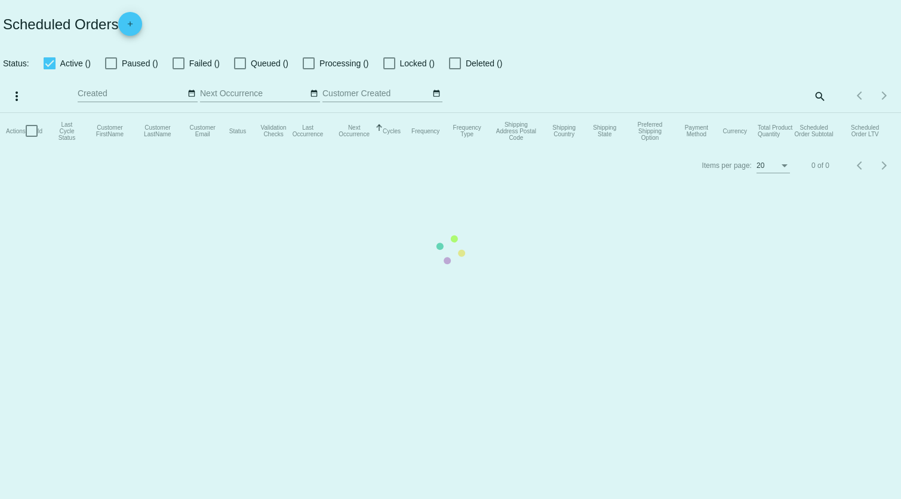
checkbox input "true"
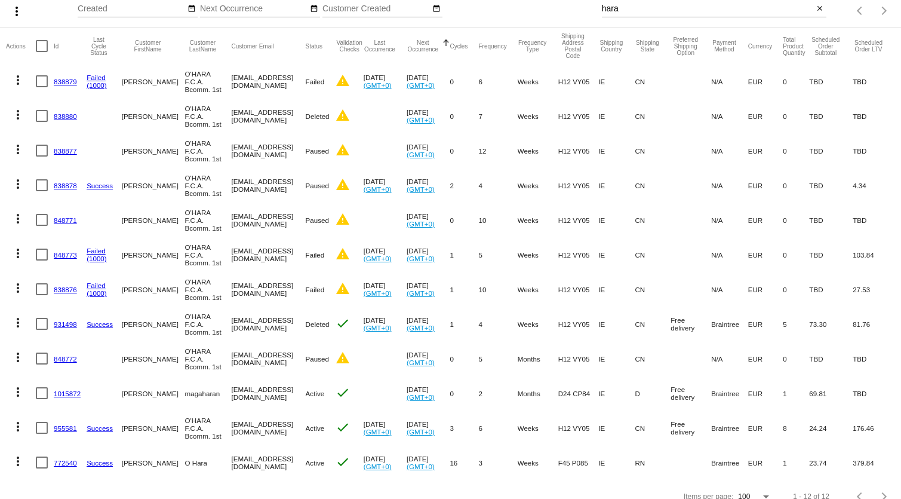
scroll to position [131, 0]
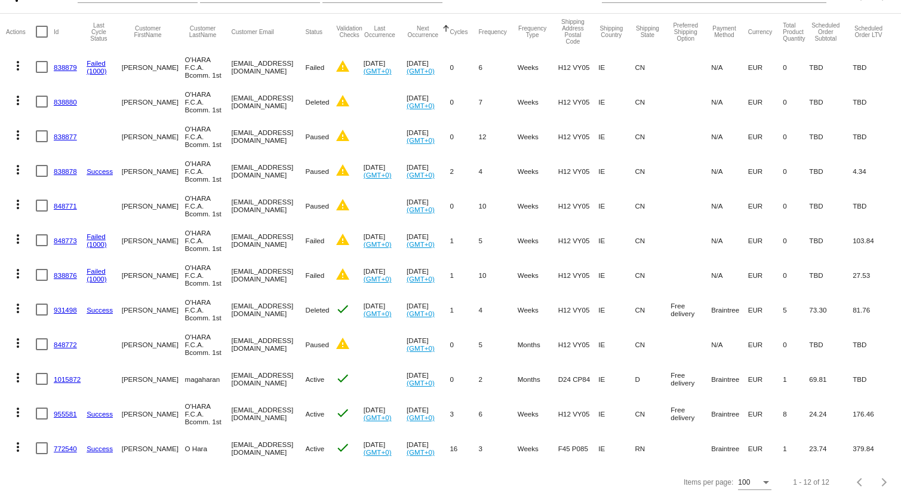
click at [63, 410] on link "955581" at bounding box center [65, 414] width 23 height 8
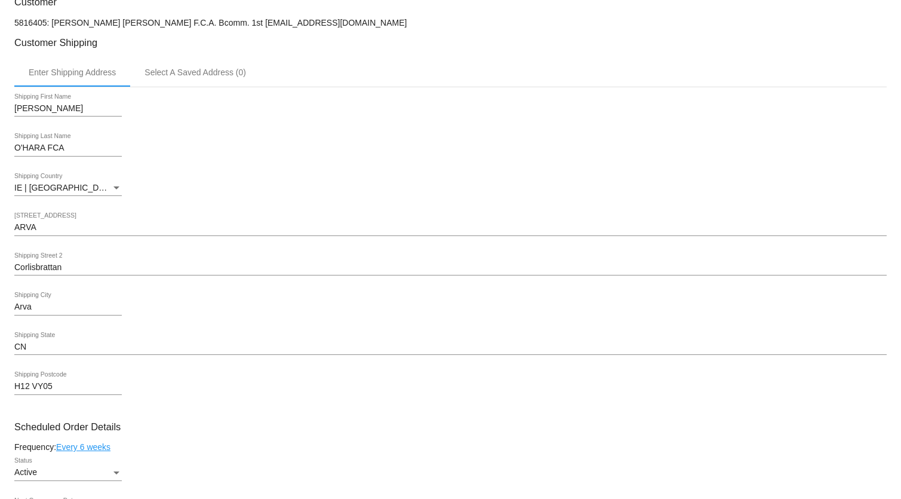
scroll to position [543, 0]
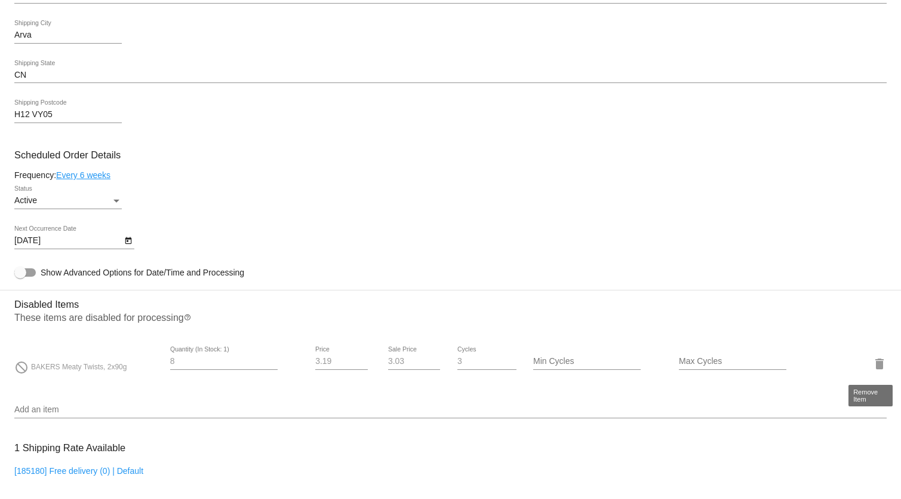
click at [874, 365] on mat-icon "delete" at bounding box center [879, 363] width 14 height 14
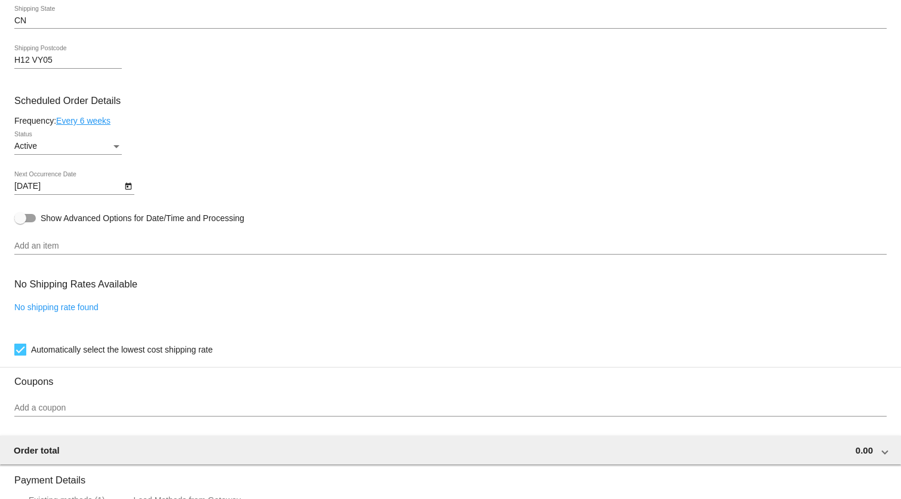
scroll to position [867, 0]
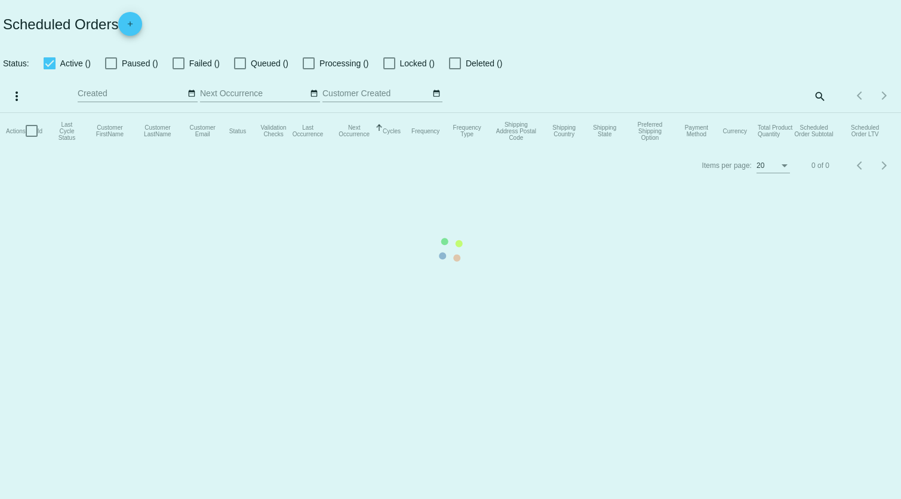
checkbox input "true"
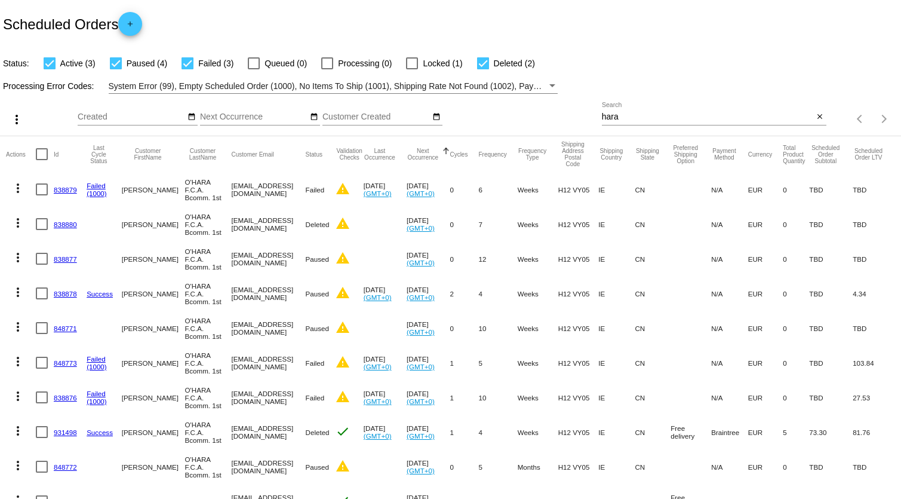
scroll to position [131, 0]
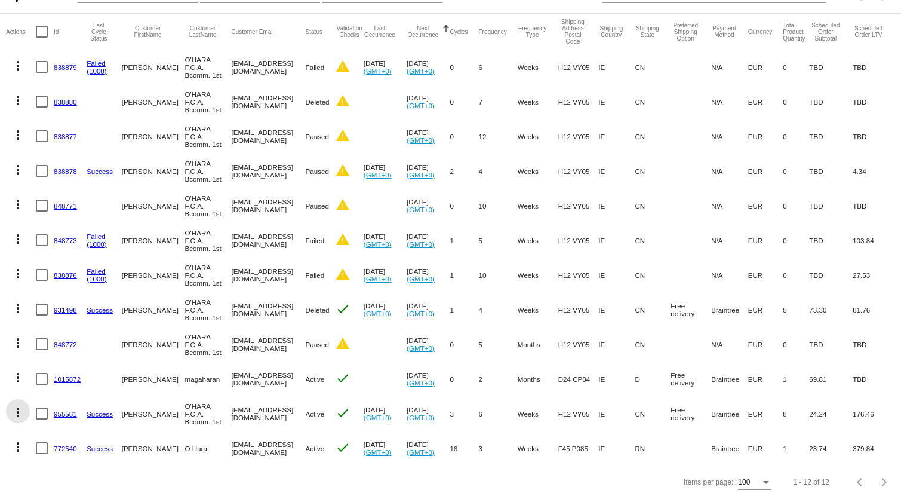
click at [18, 405] on mat-icon "more_vert" at bounding box center [18, 412] width 14 height 14
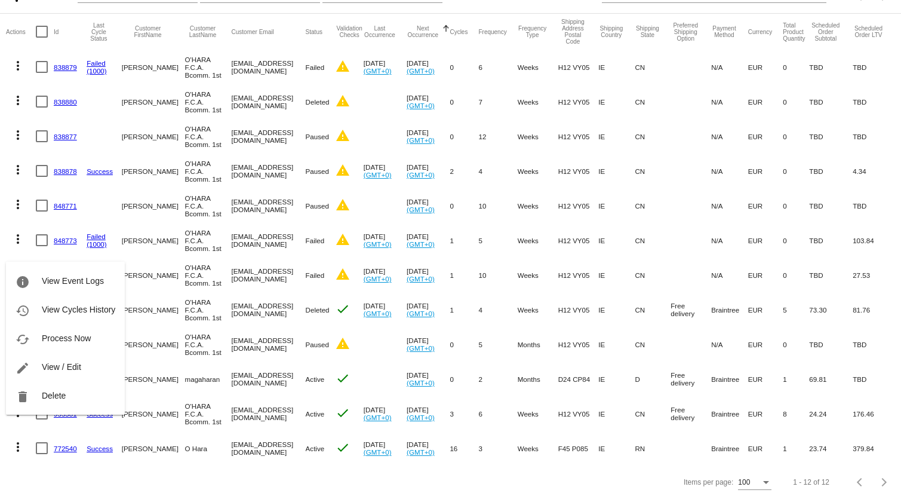
click at [269, 392] on div at bounding box center [450, 249] width 901 height 499
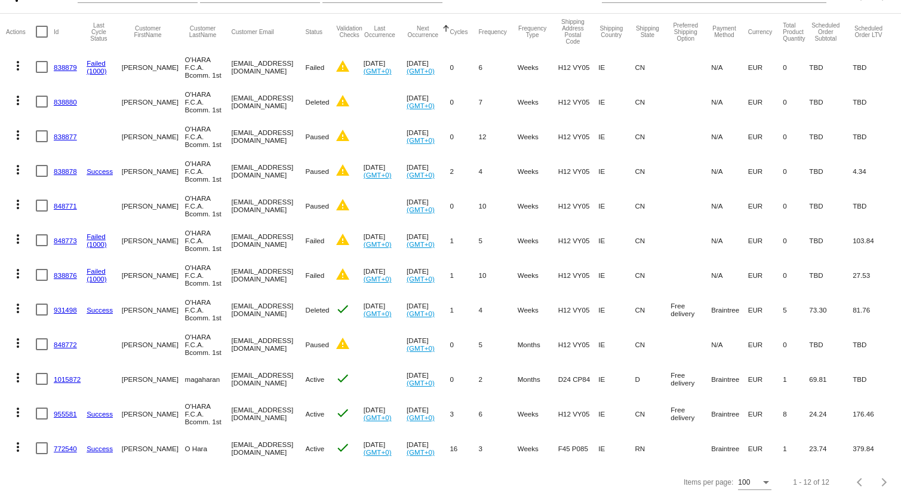
click at [17, 405] on mat-icon "more_vert" at bounding box center [18, 412] width 14 height 14
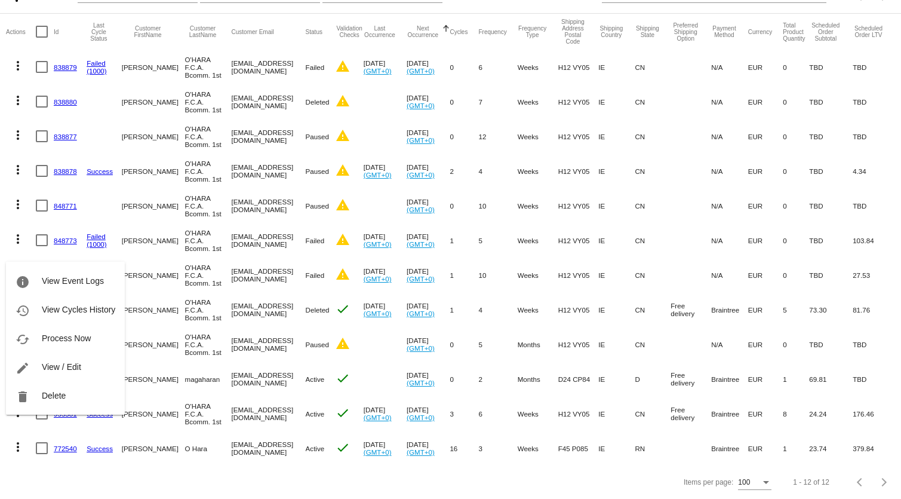
click at [106, 423] on div at bounding box center [450, 249] width 901 height 499
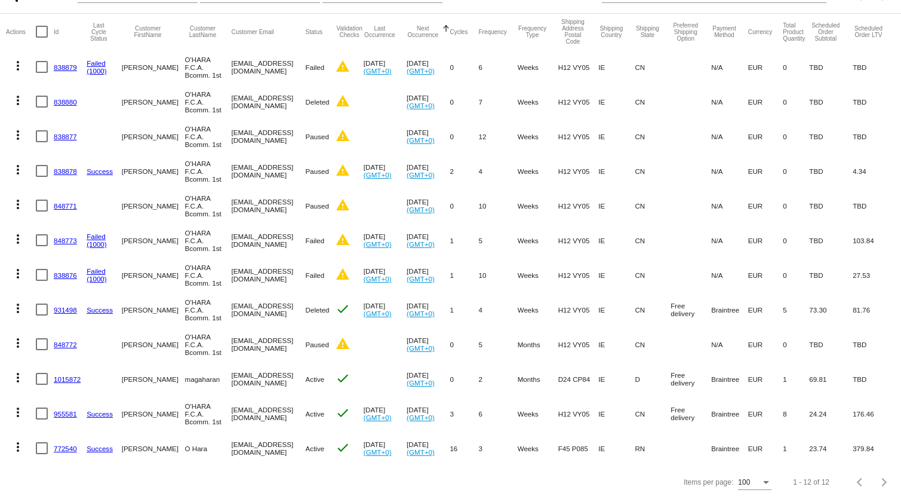
click at [65, 410] on link "955581" at bounding box center [65, 414] width 23 height 8
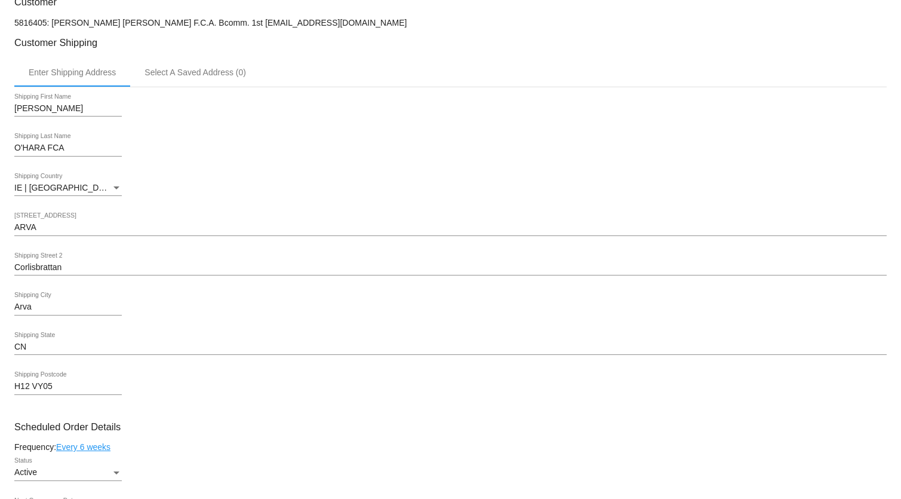
scroll to position [488, 0]
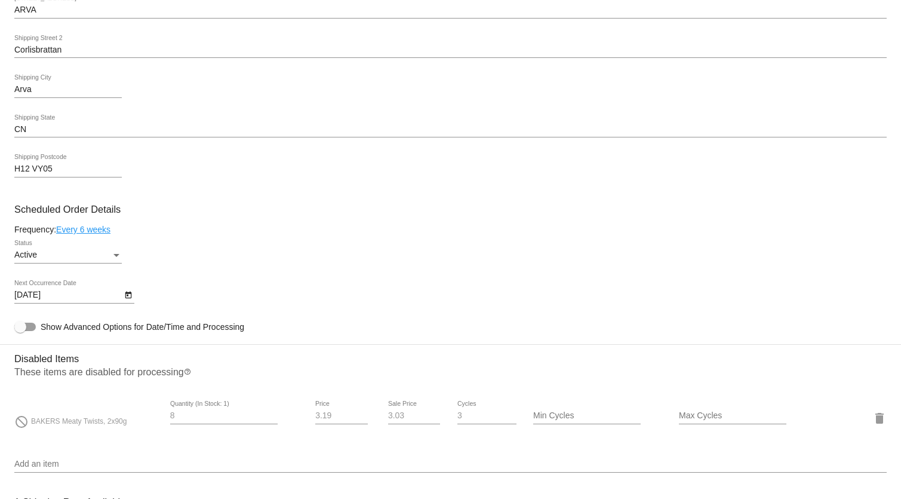
click at [114, 254] on div "Status" at bounding box center [116, 255] width 6 height 3
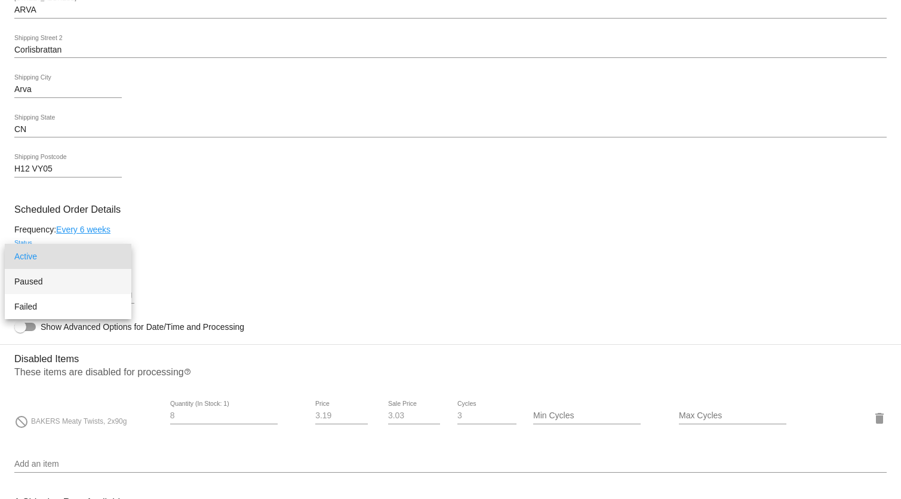
click at [80, 284] on span "Paused" at bounding box center [67, 281] width 107 height 25
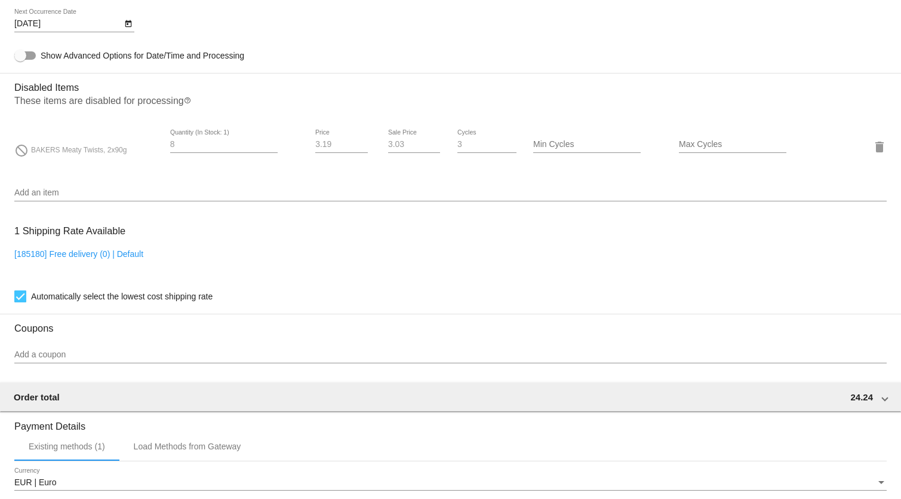
scroll to position [977, 0]
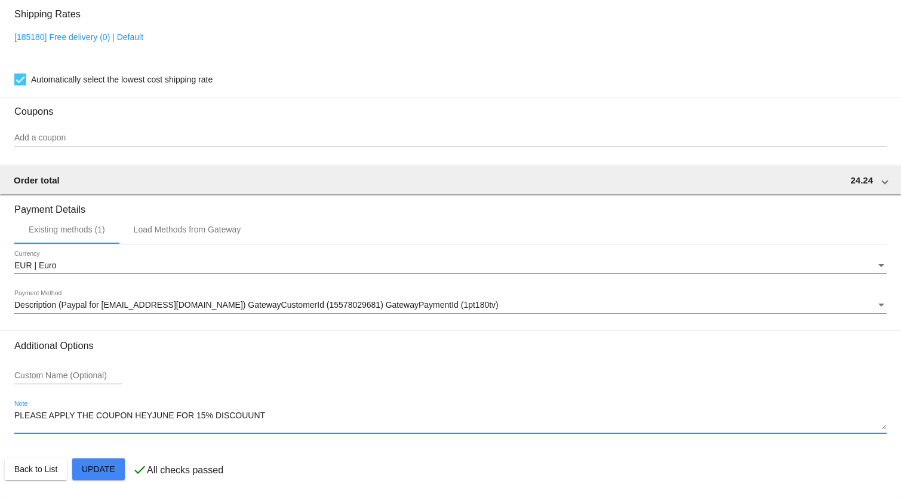
drag, startPoint x: 277, startPoint y: 418, endPoint x: 14, endPoint y: 435, distance: 263.2
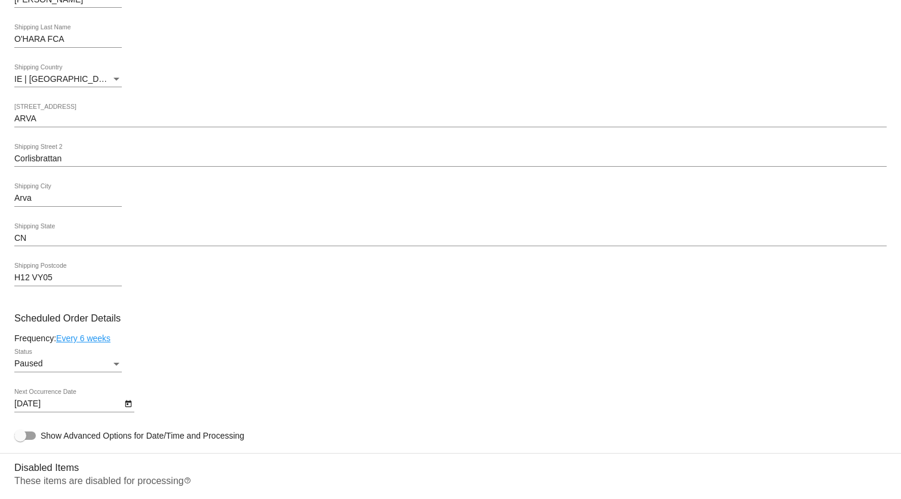
scroll to position [705, 0]
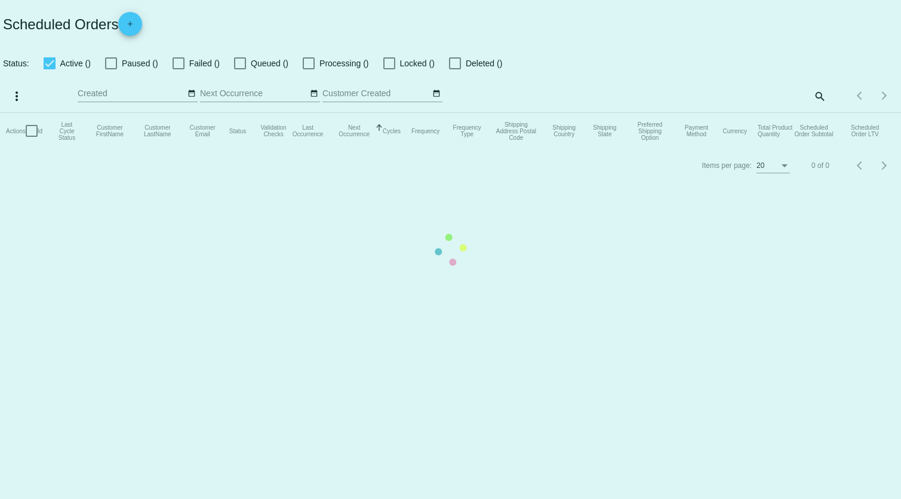
checkbox input "true"
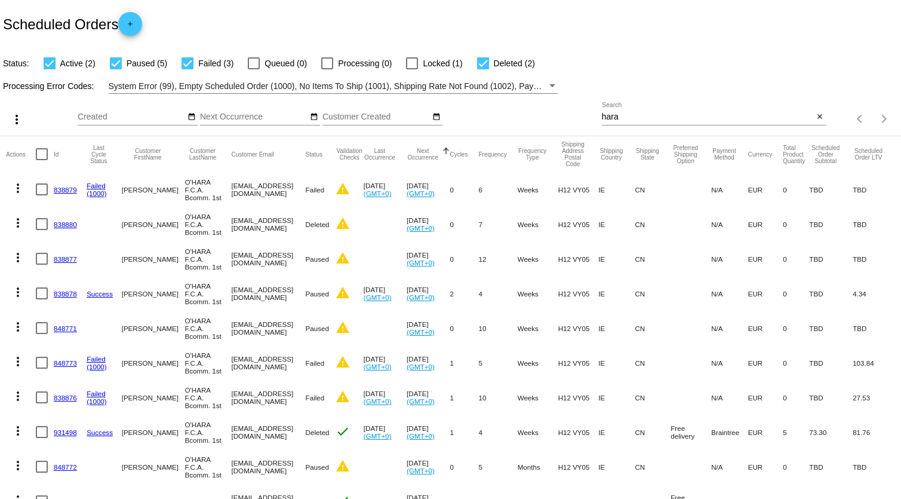
click at [63, 464] on link "848772" at bounding box center [65, 467] width 23 height 8
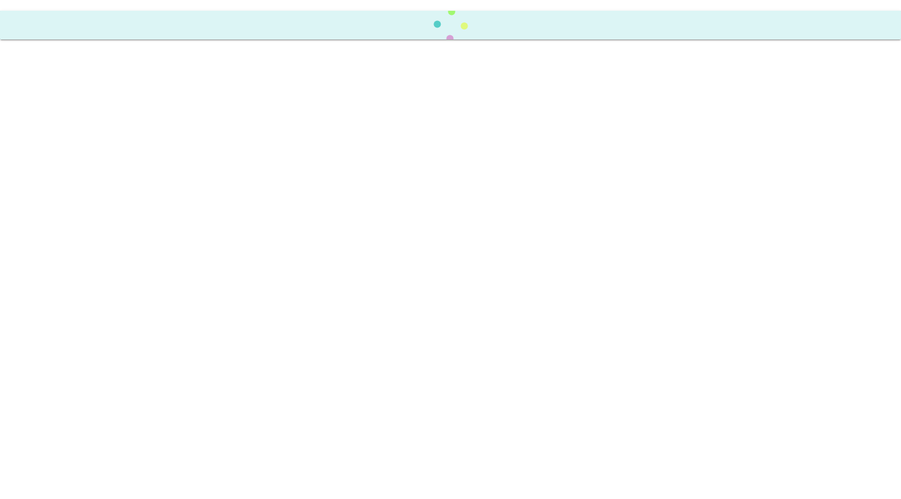
click at [63, 464] on body "Scheduled Order updated." at bounding box center [450, 249] width 901 height 499
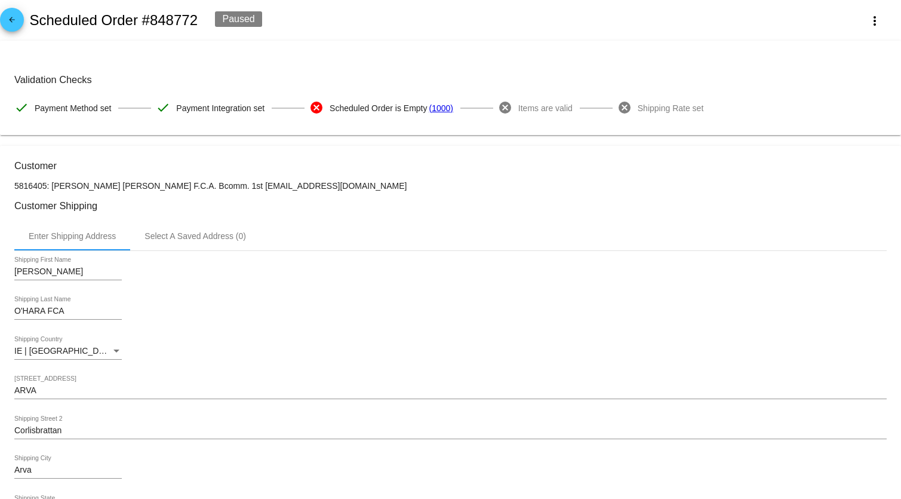
scroll to position [271, 0]
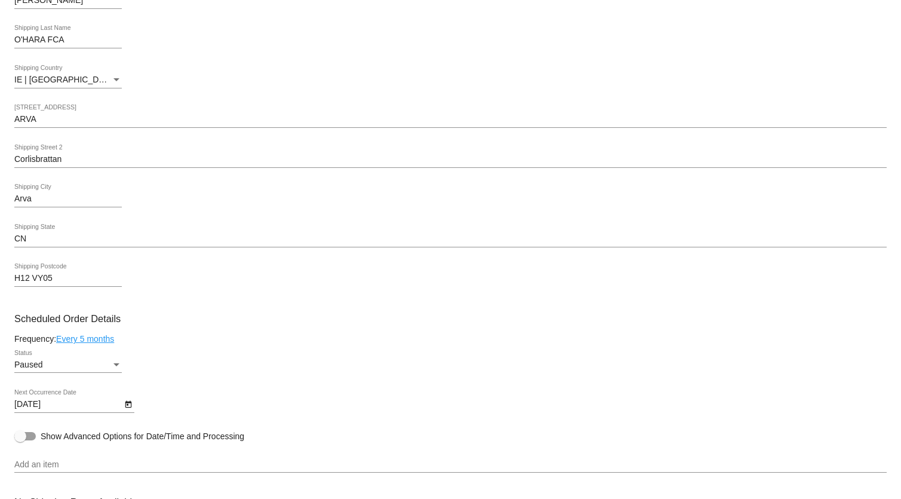
click at [332, 423] on div "[DATE] Next Occurrence Date" at bounding box center [450, 406] width 872 height 34
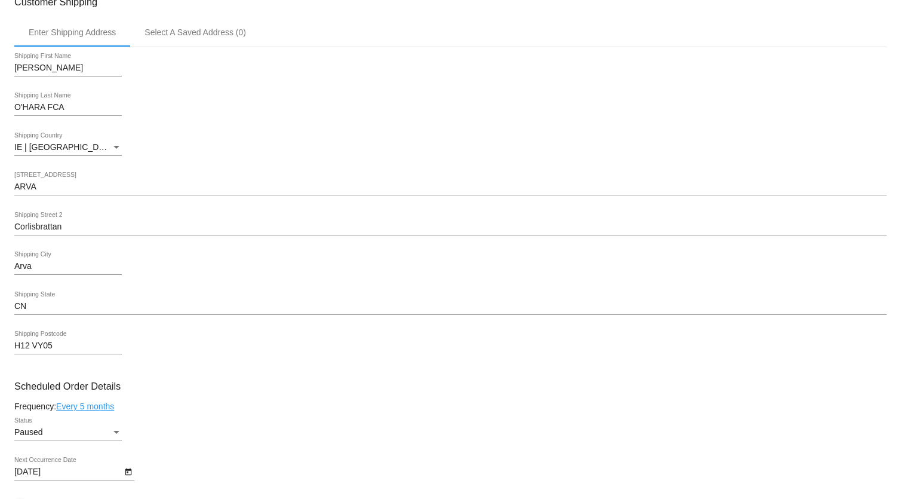
scroll to position [149, 0]
